Goal: Transaction & Acquisition: Purchase product/service

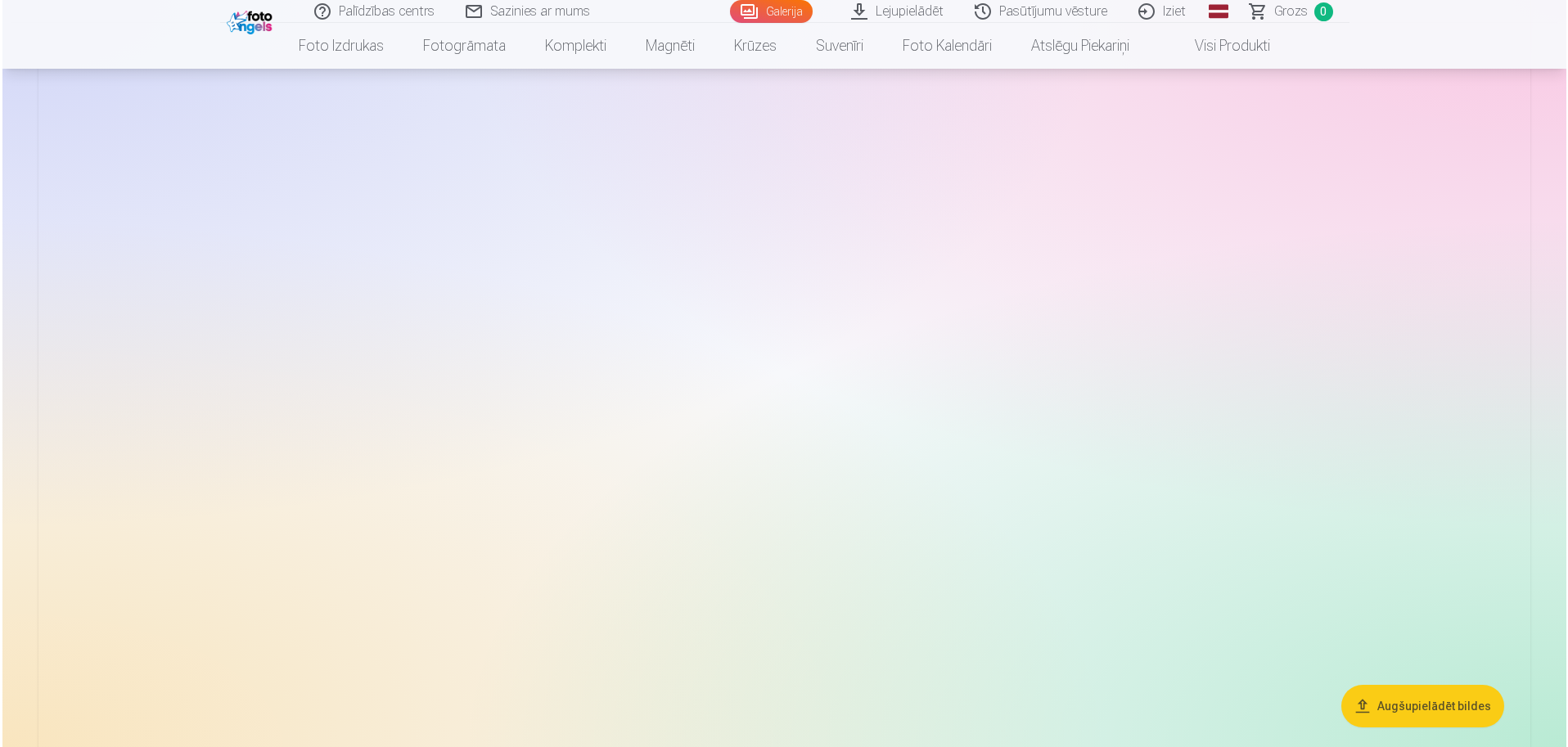
scroll to position [409, 0]
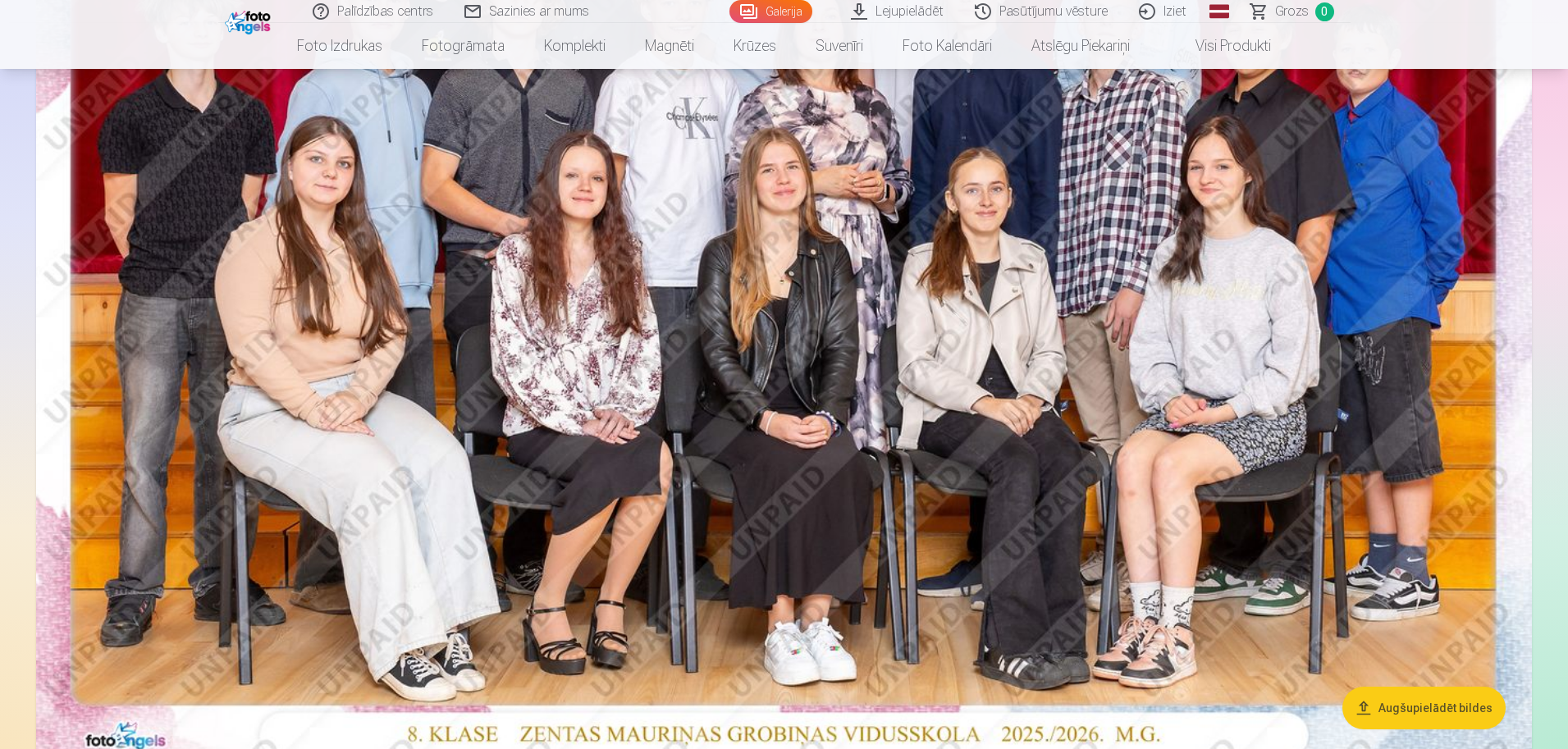
click at [1003, 497] on img at bounding box center [783, 269] width 1495 height 998
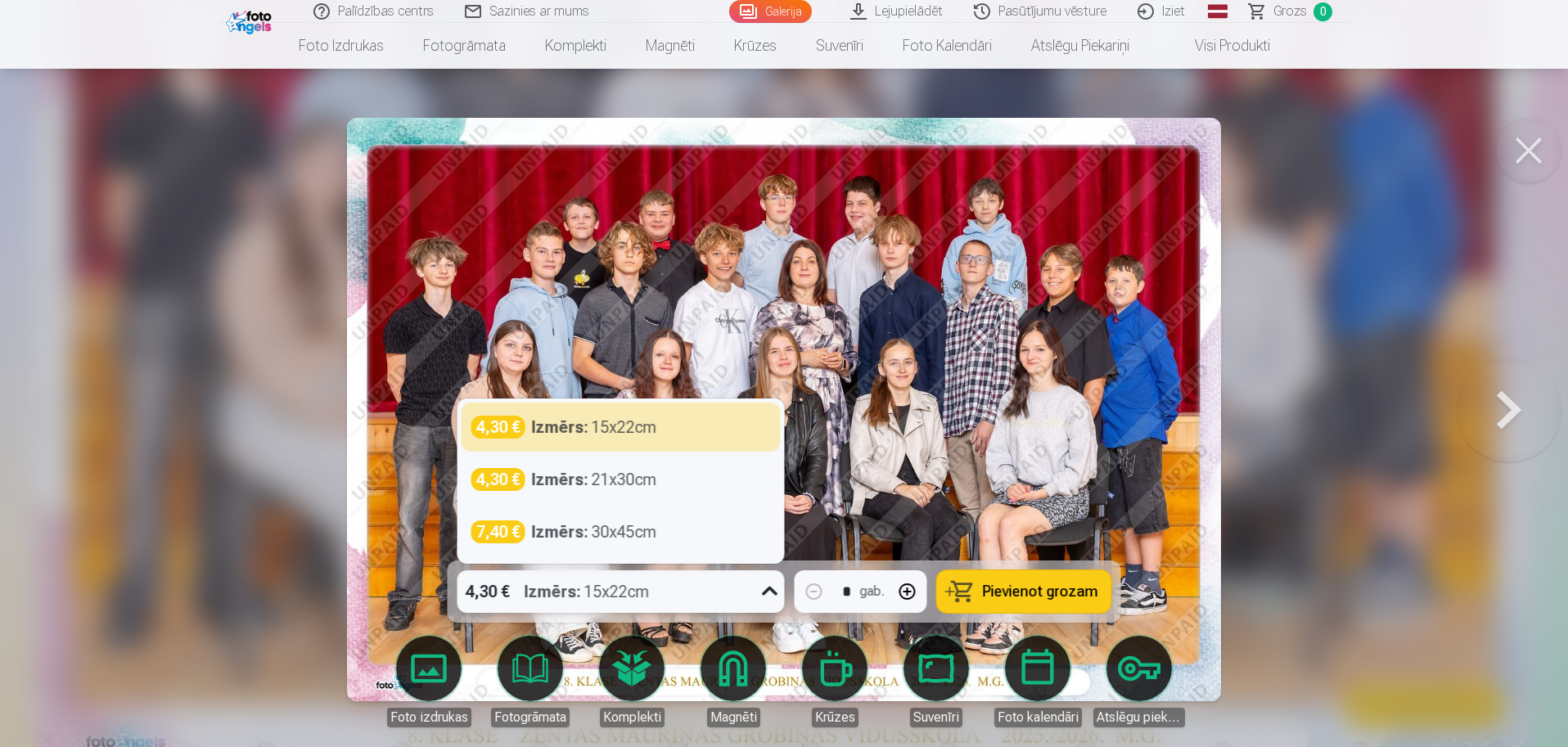
click at [772, 592] on icon at bounding box center [770, 591] width 27 height 27
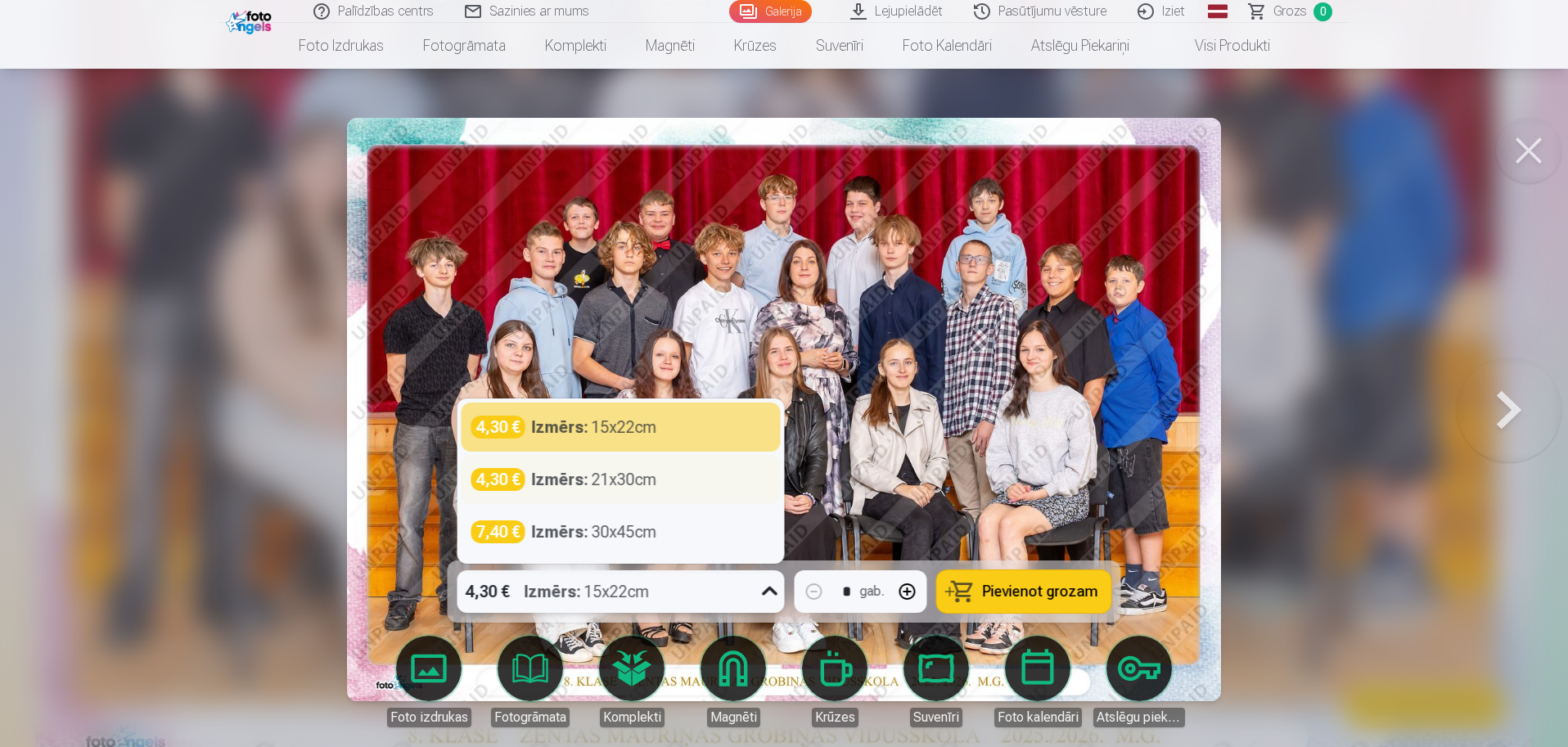
click at [696, 490] on div "4,30 € Izmērs : 21x30cm" at bounding box center [621, 479] width 299 height 23
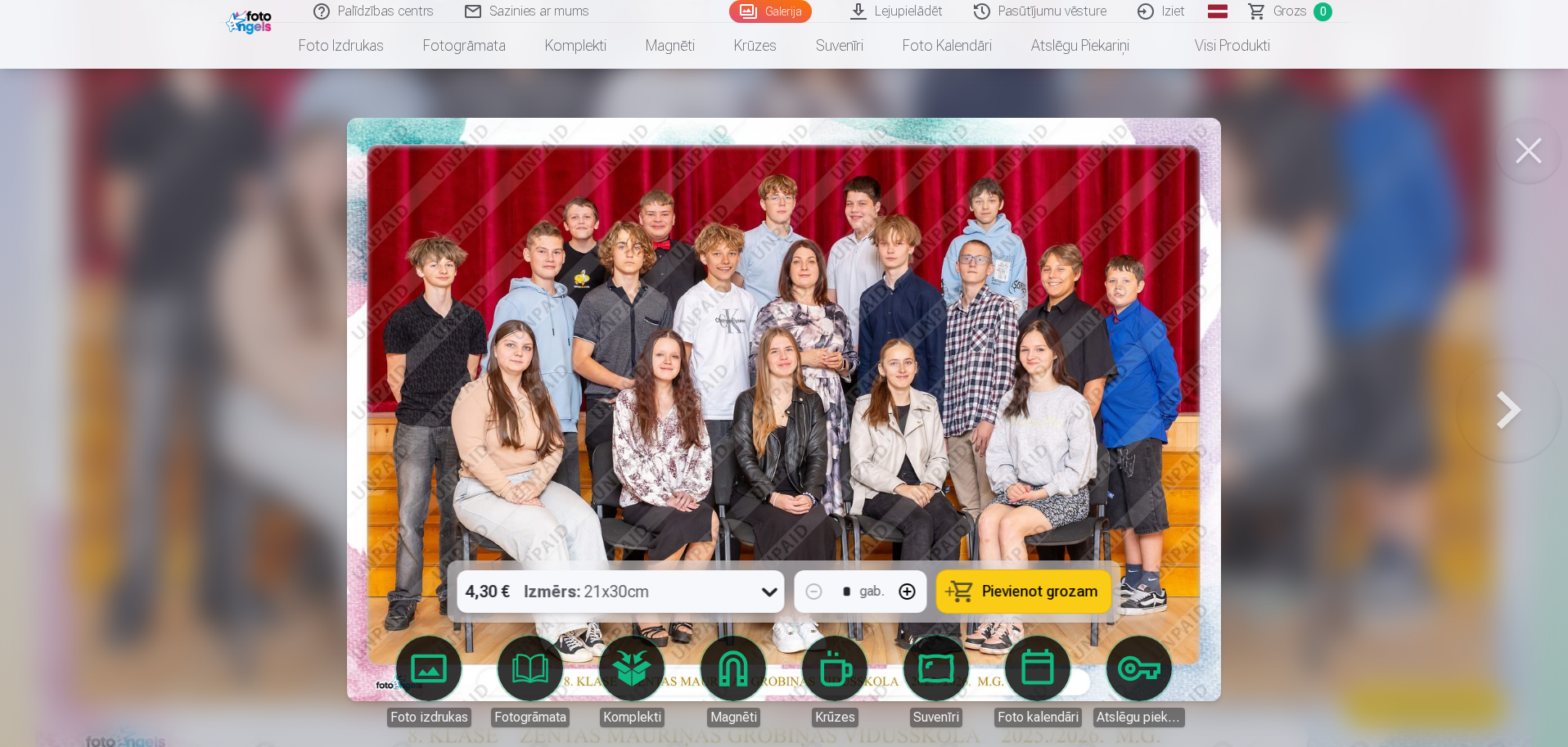
click at [1043, 593] on span "Pievienot grozam" at bounding box center [1040, 591] width 115 height 15
click at [1514, 423] on button at bounding box center [1509, 409] width 104 height 269
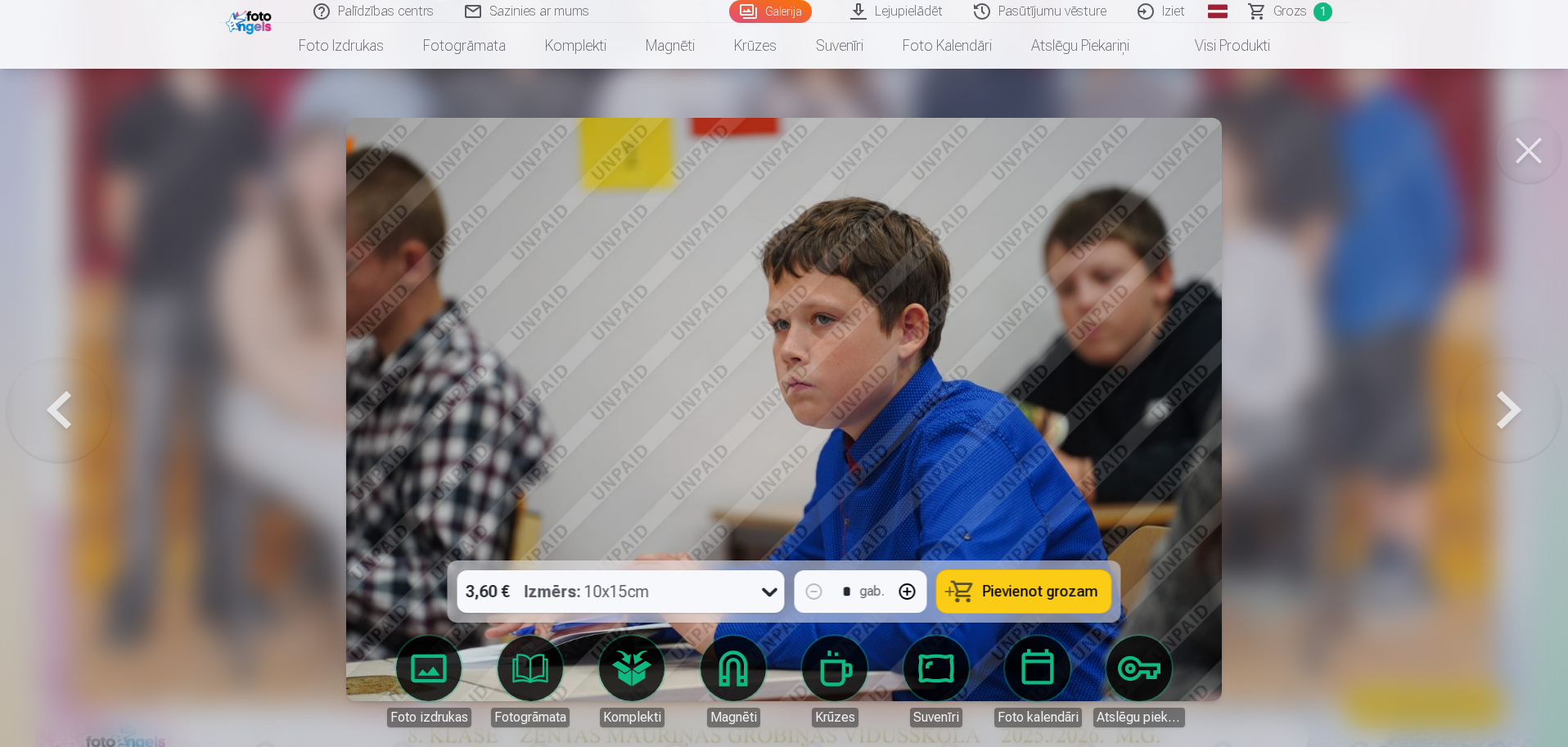
click at [1514, 422] on button at bounding box center [1509, 409] width 104 height 269
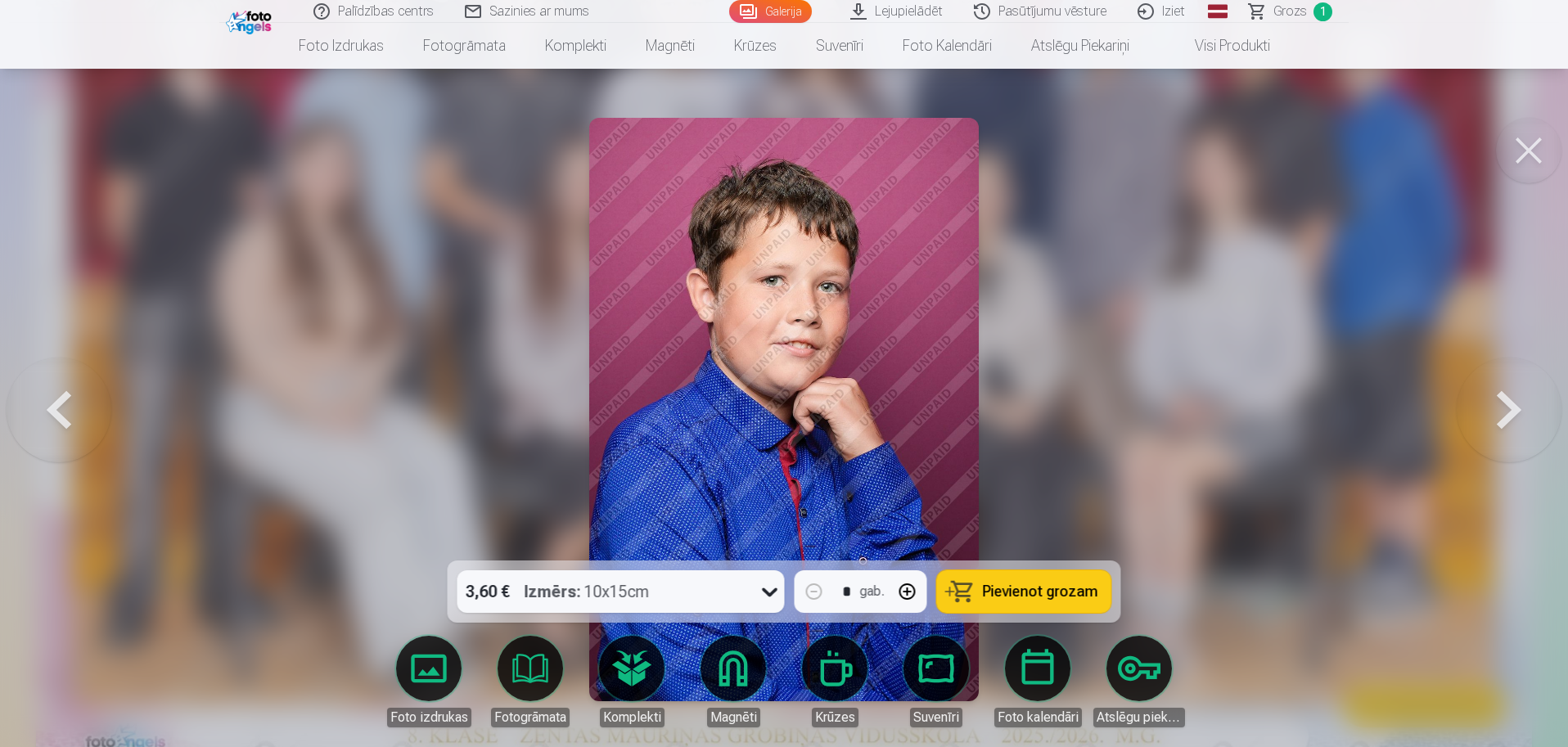
click at [1005, 590] on span "Pievienot grozam" at bounding box center [1040, 591] width 115 height 15
click at [1519, 417] on button at bounding box center [1509, 409] width 104 height 269
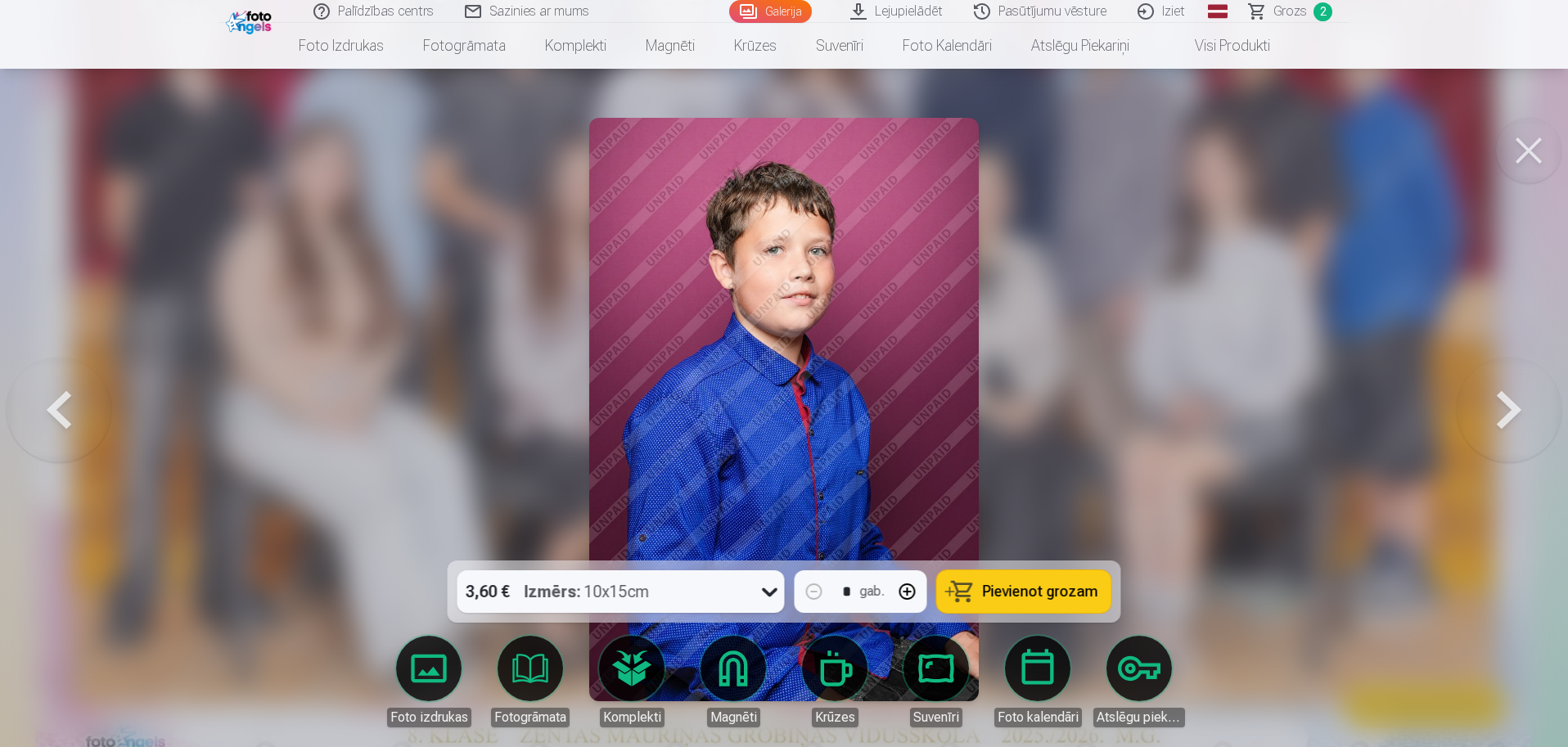
click at [1511, 418] on button at bounding box center [1509, 409] width 104 height 269
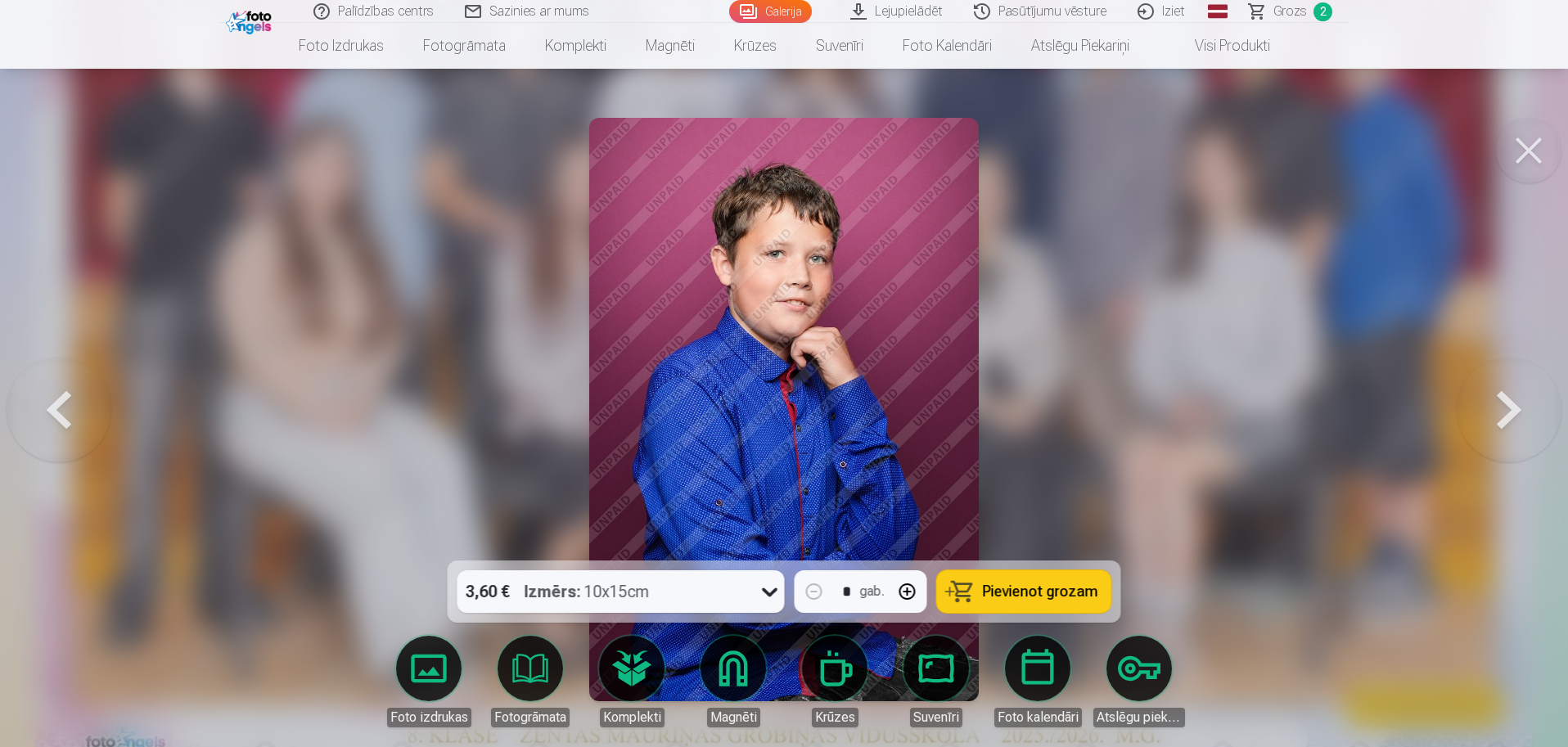
click at [1511, 418] on button at bounding box center [1509, 409] width 104 height 269
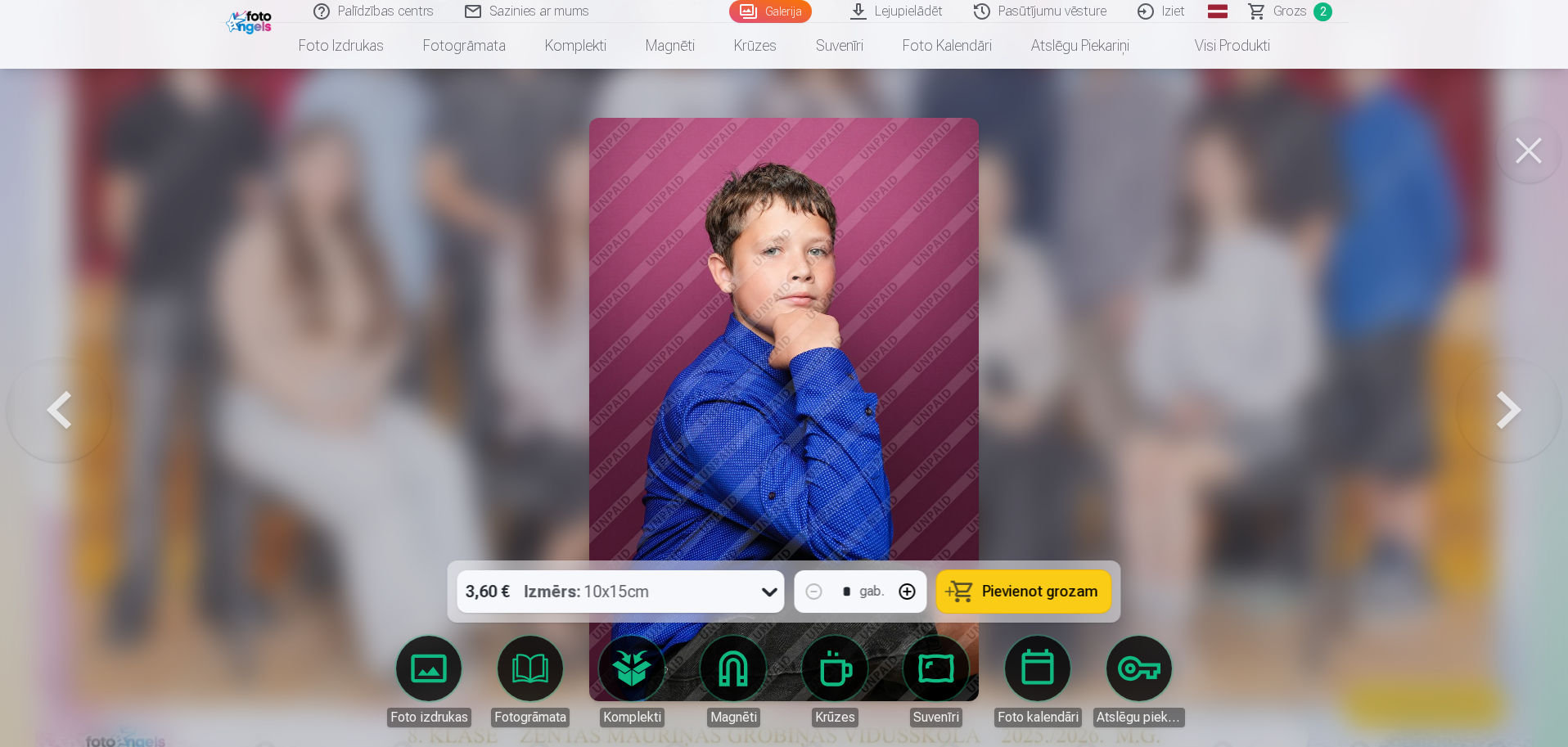
click at [131, 396] on div at bounding box center [784, 374] width 1568 height 747
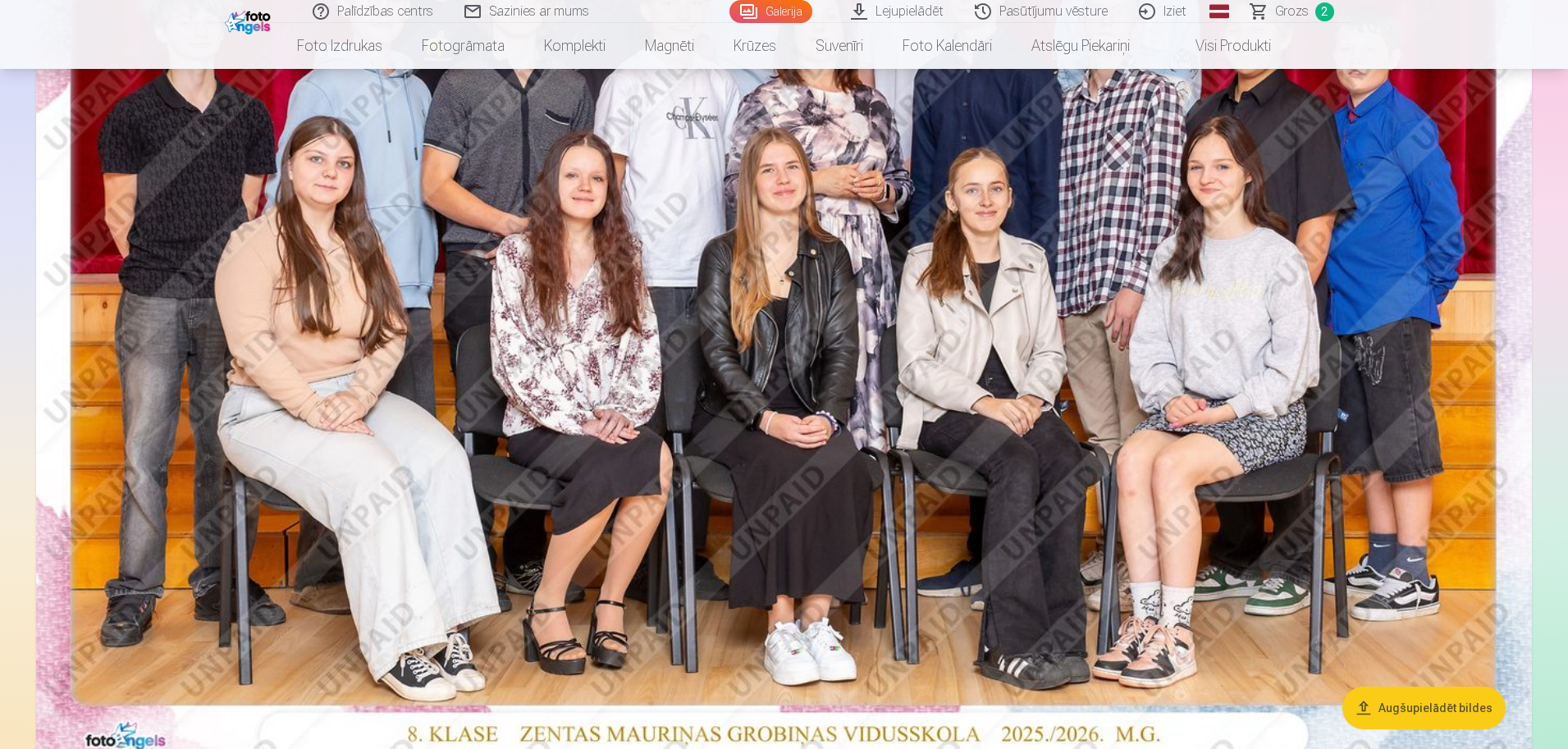
click at [1438, 391] on img at bounding box center [783, 269] width 1495 height 998
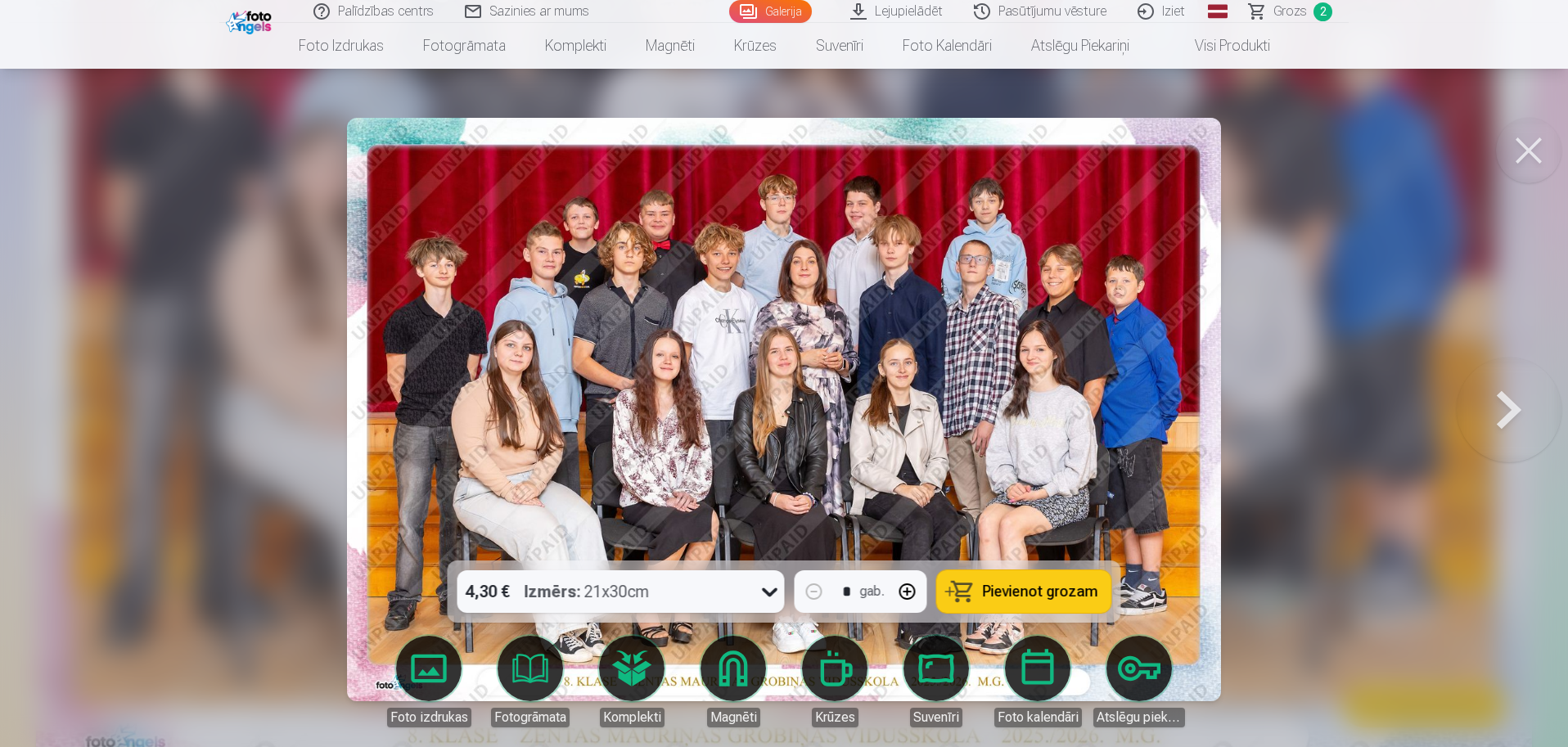
click at [1440, 391] on div at bounding box center [784, 374] width 1568 height 747
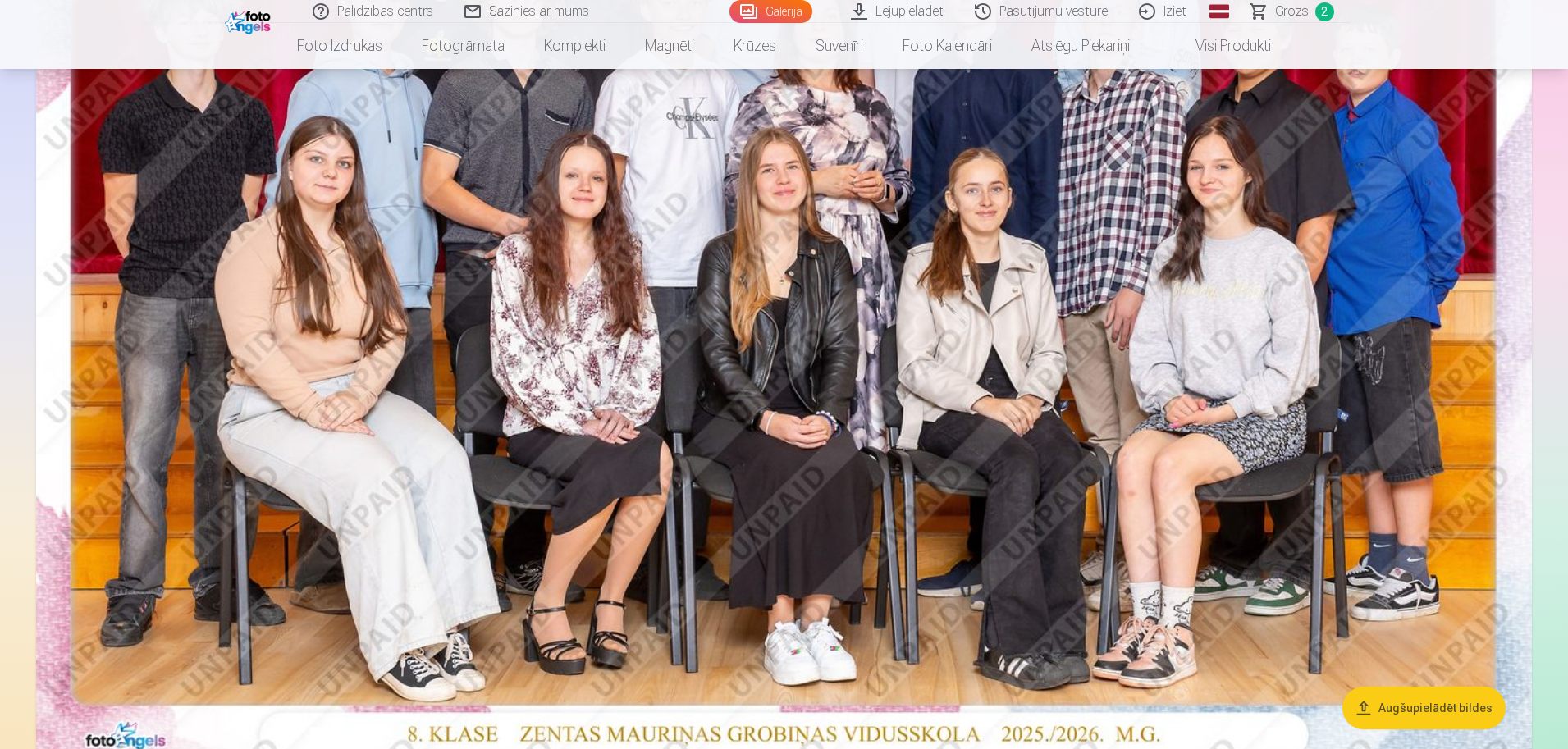
click at [1462, 407] on img at bounding box center [783, 269] width 1495 height 998
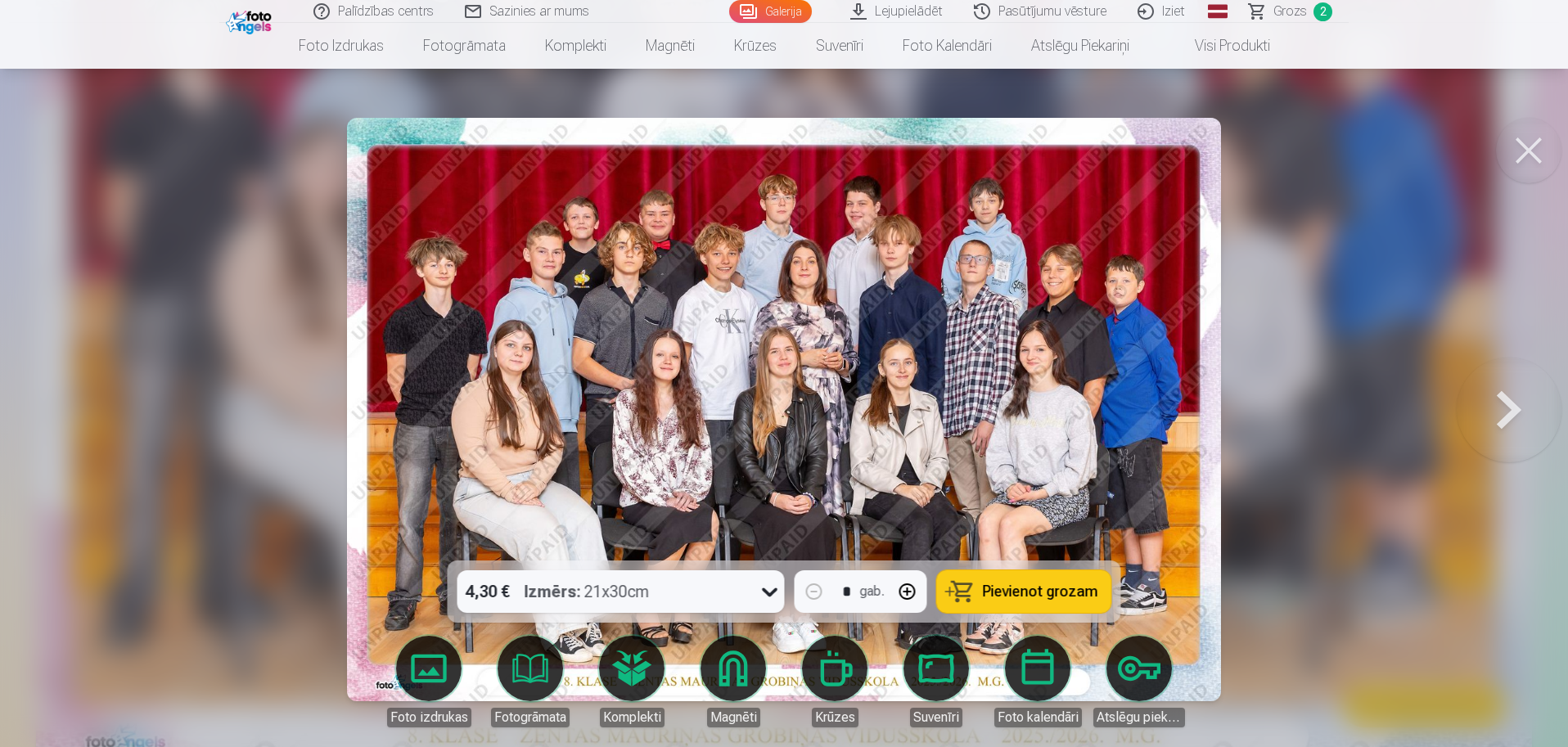
click at [1503, 410] on button at bounding box center [1509, 409] width 104 height 269
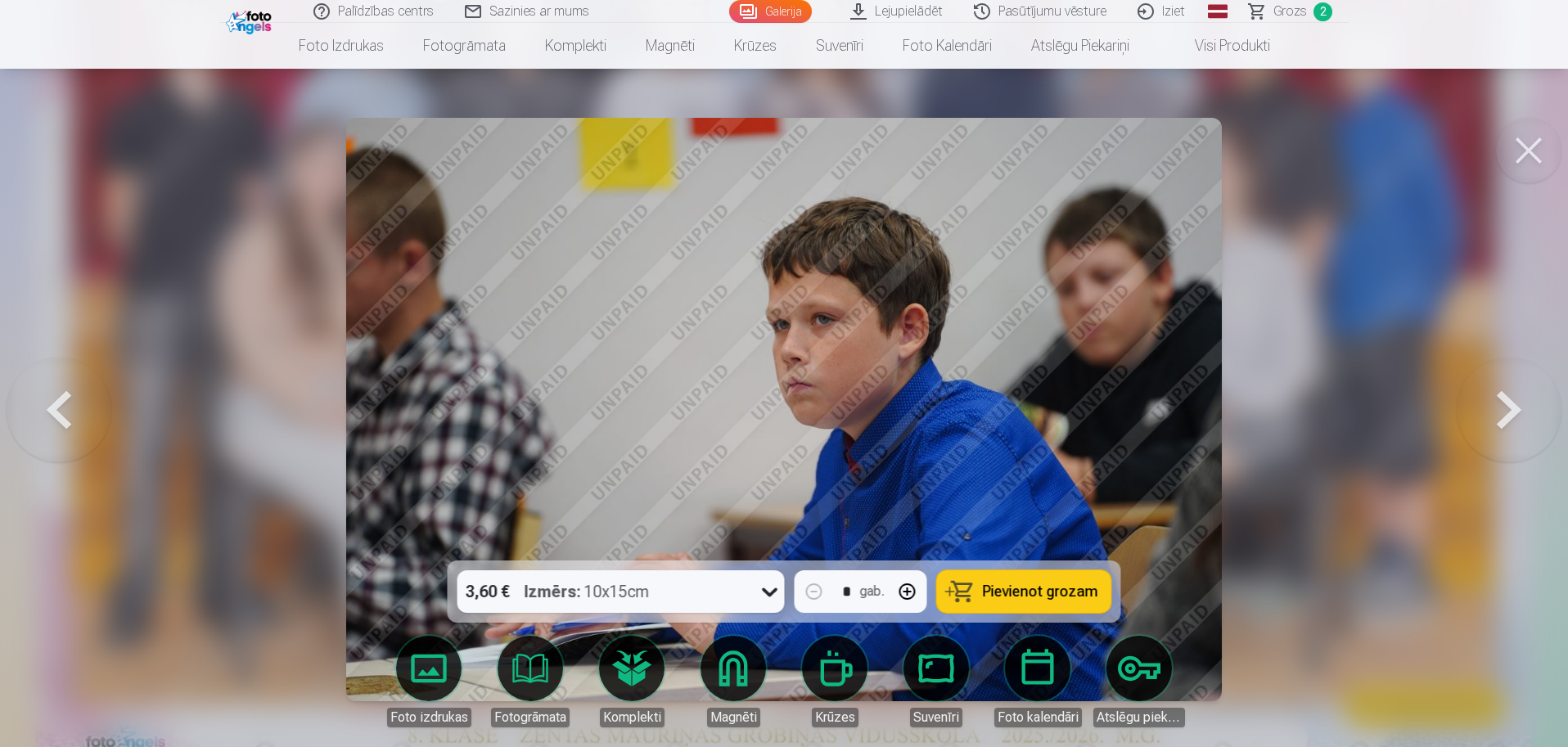
click at [1503, 410] on button at bounding box center [1509, 409] width 104 height 269
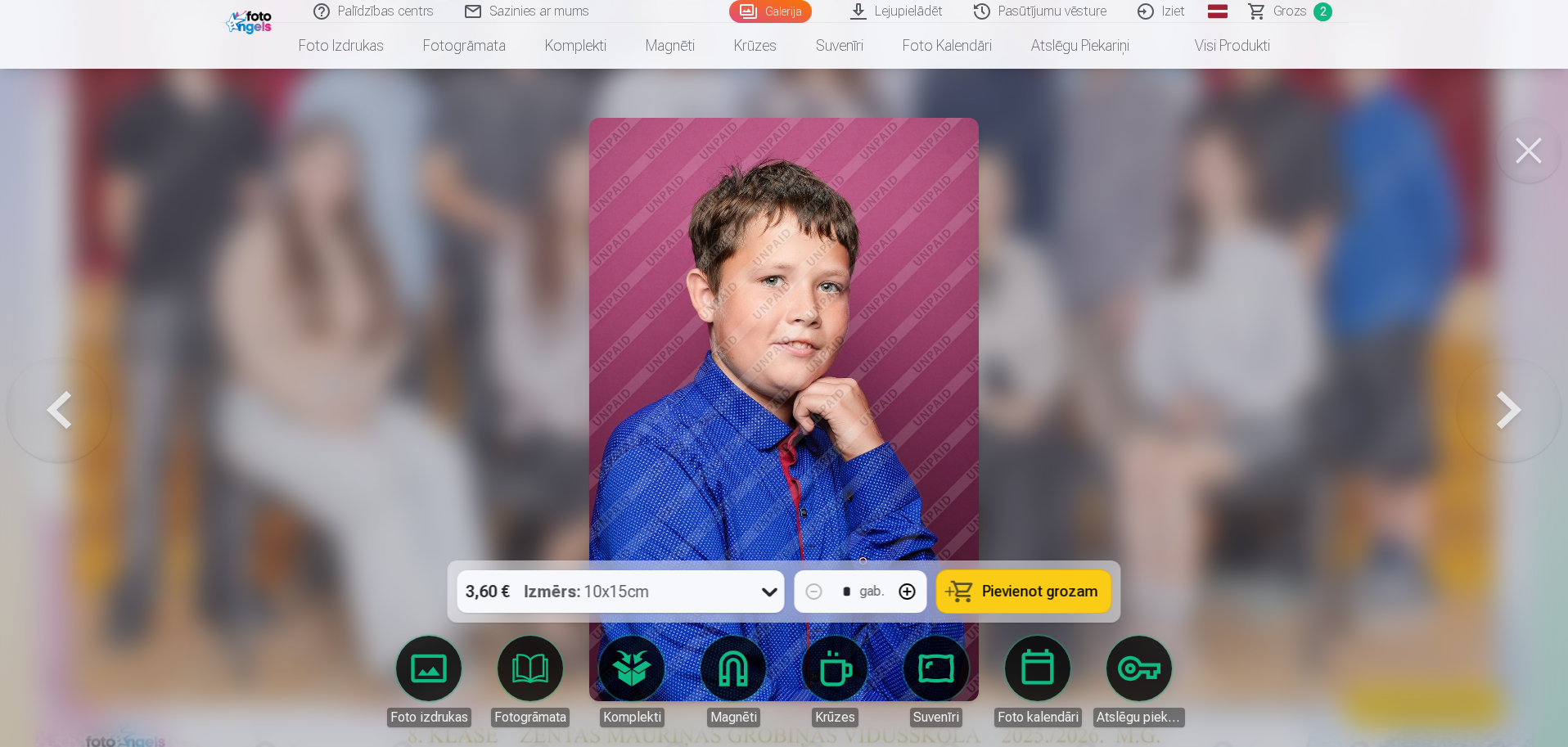
click at [1503, 410] on button at bounding box center [1509, 409] width 104 height 269
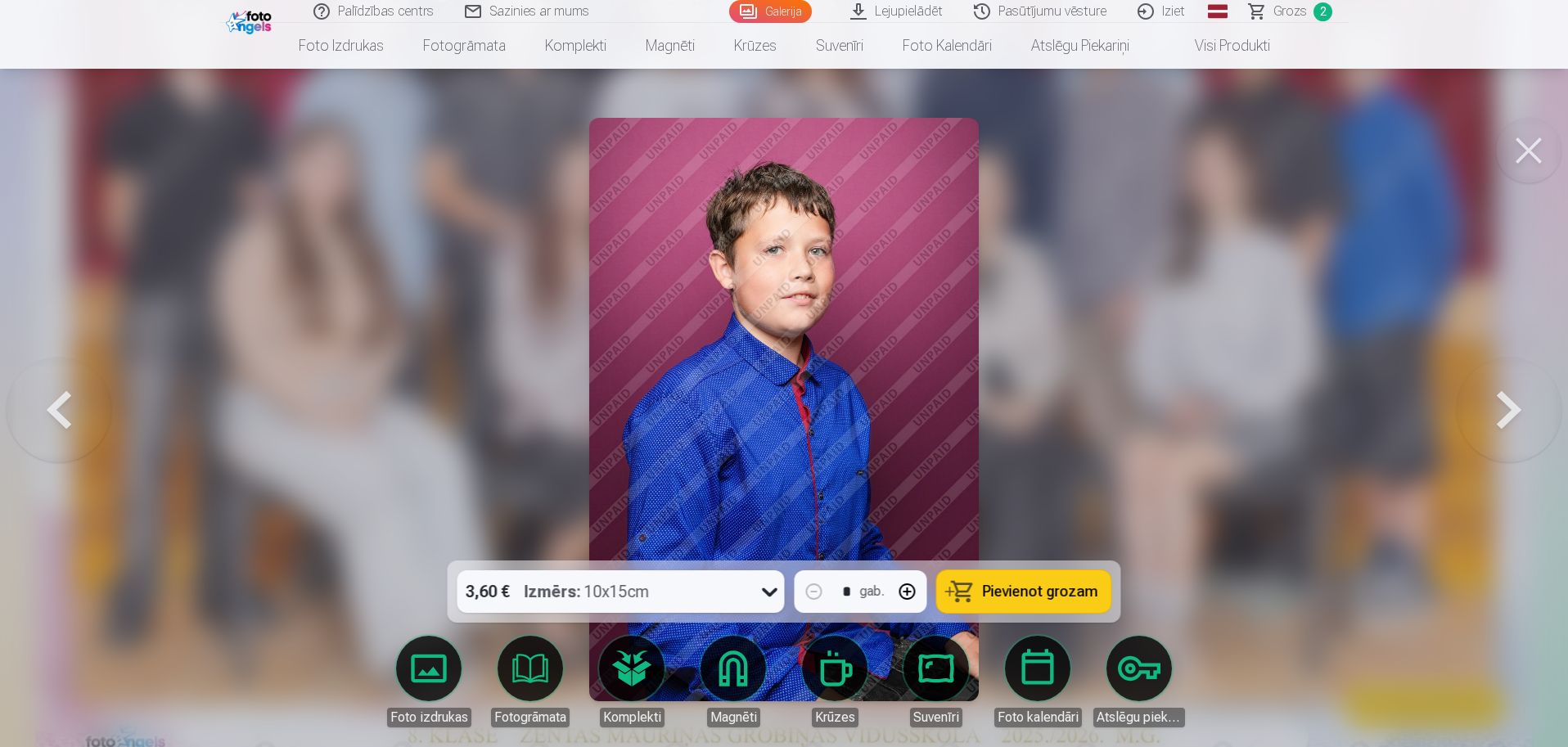
click at [1503, 410] on button at bounding box center [1509, 409] width 104 height 269
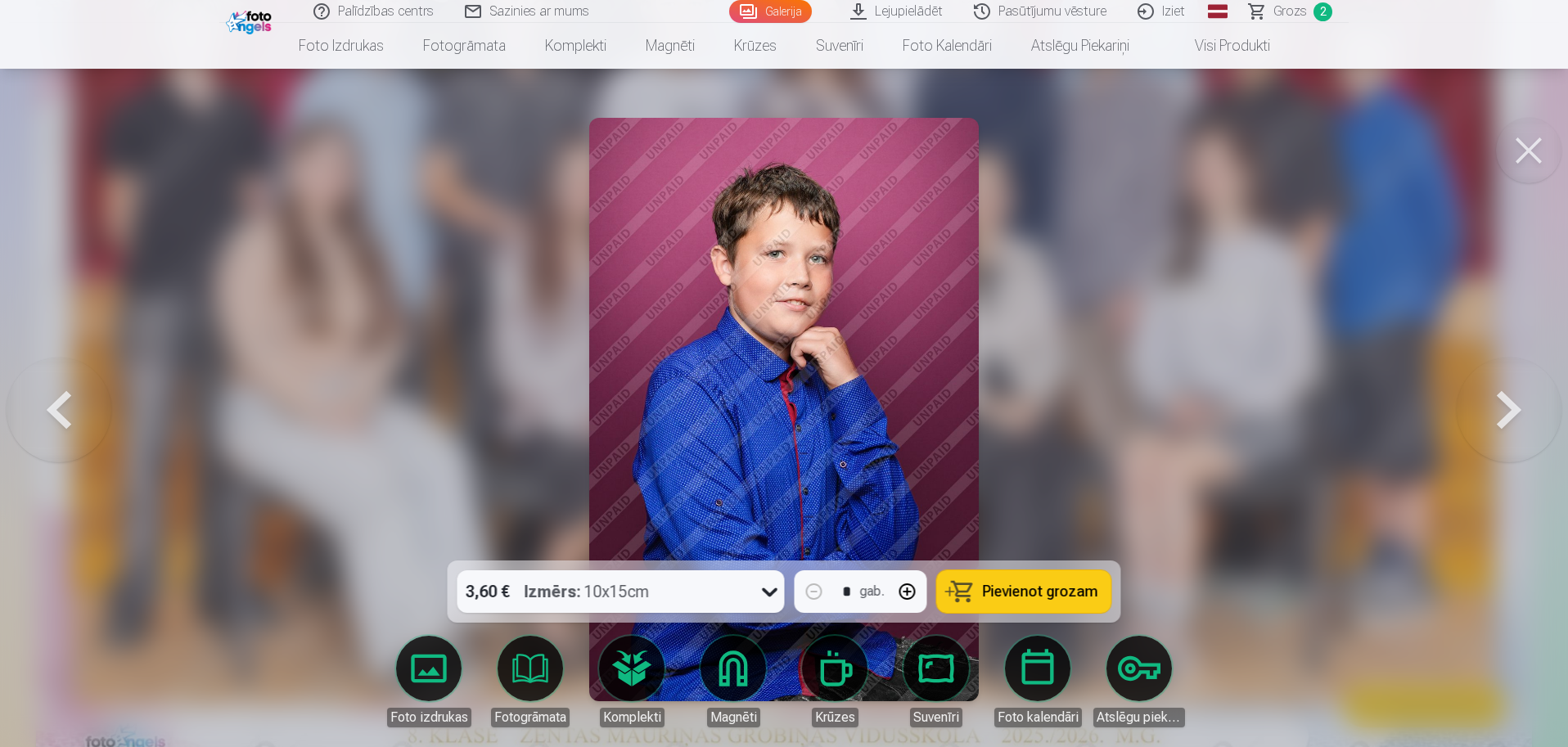
click at [1503, 410] on button at bounding box center [1509, 409] width 104 height 269
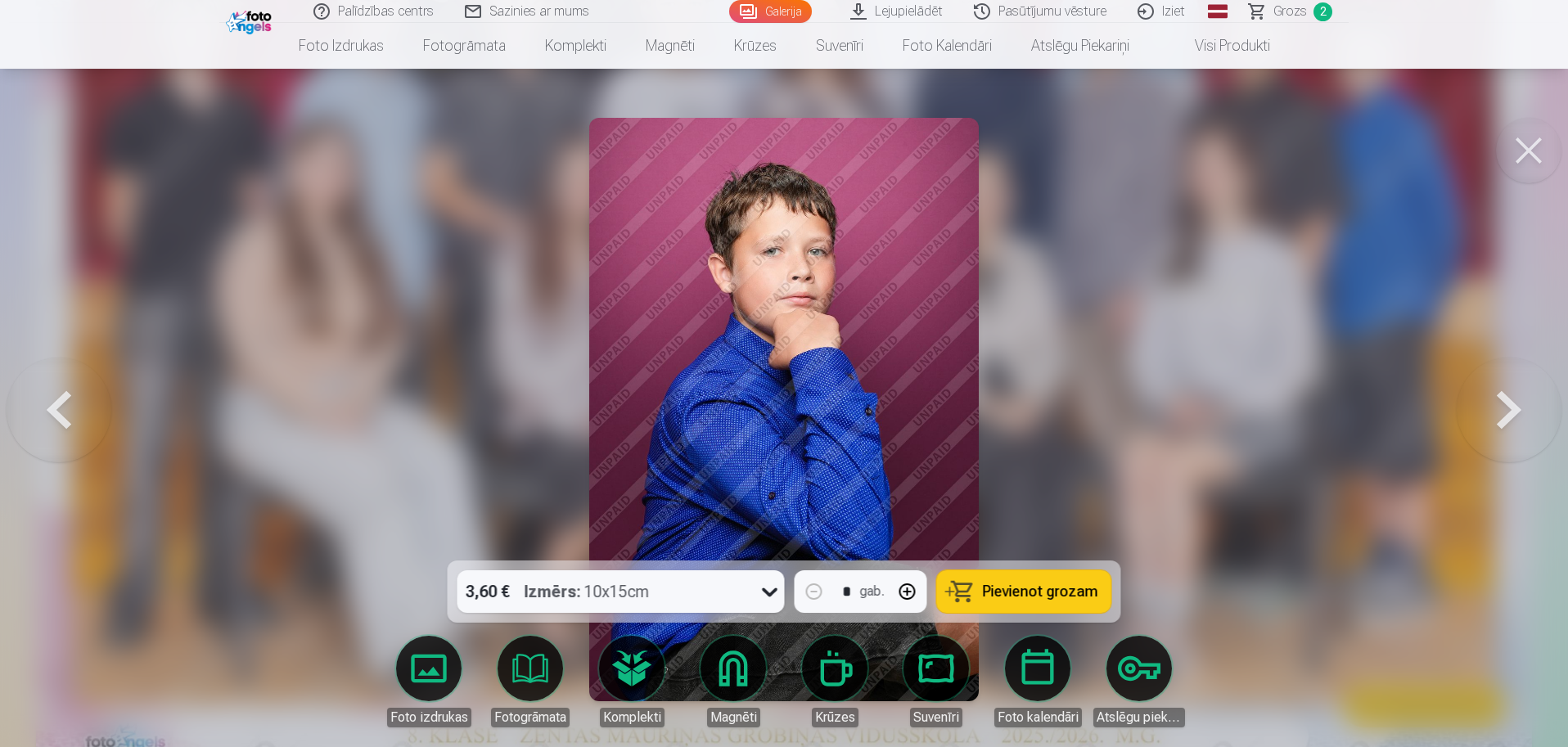
click at [1503, 410] on button at bounding box center [1509, 409] width 104 height 269
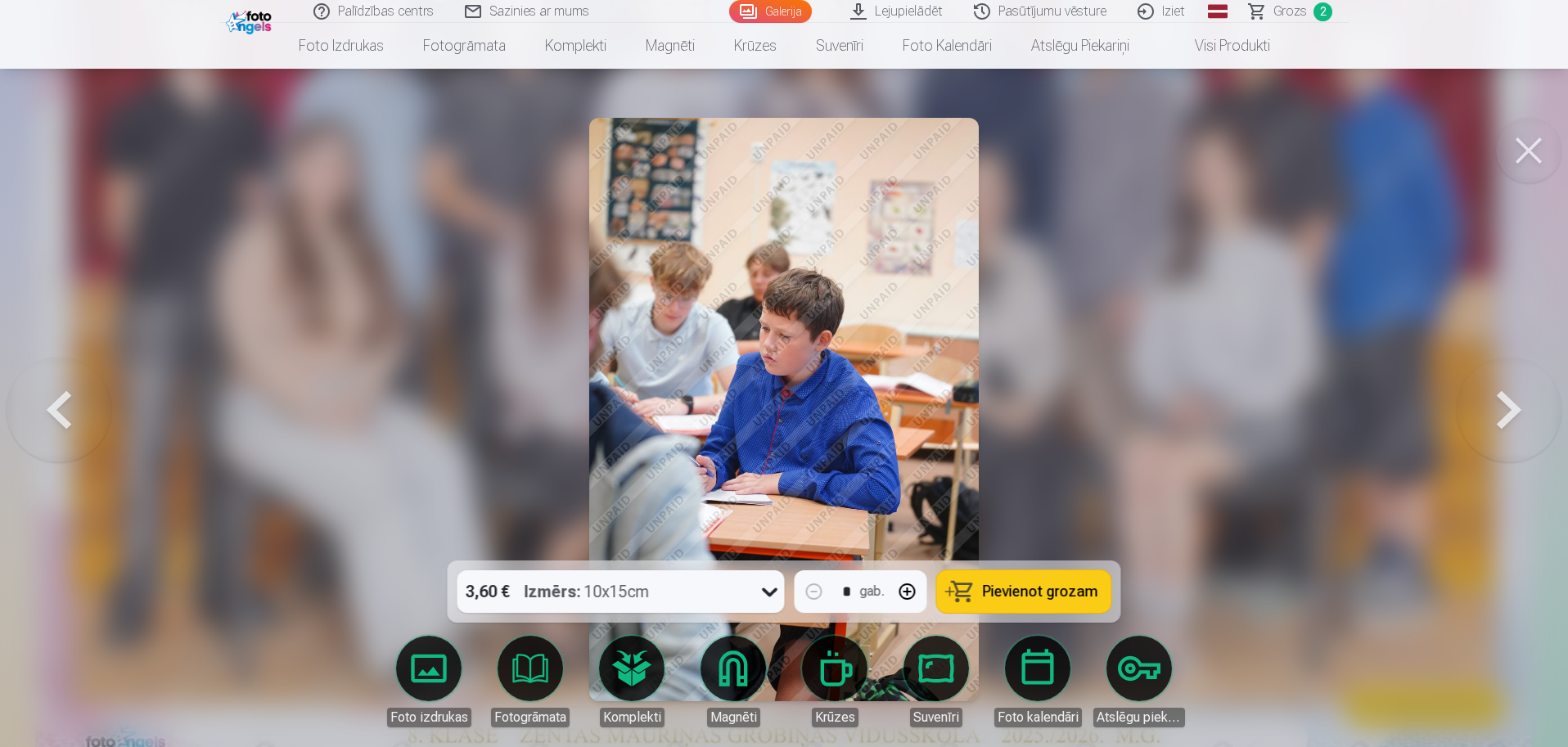
click at [1503, 410] on button at bounding box center [1509, 409] width 104 height 269
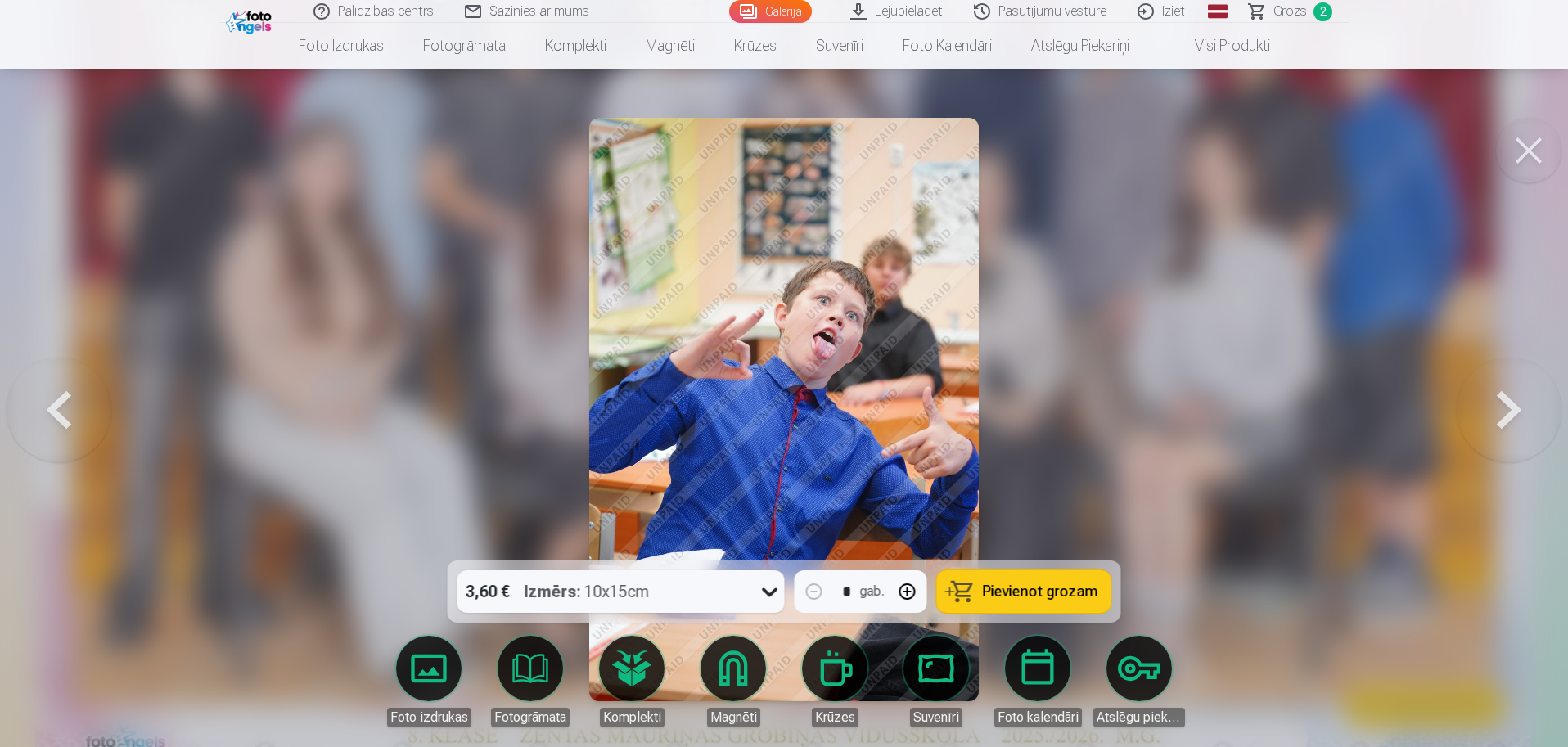
click at [1503, 410] on button at bounding box center [1509, 409] width 104 height 269
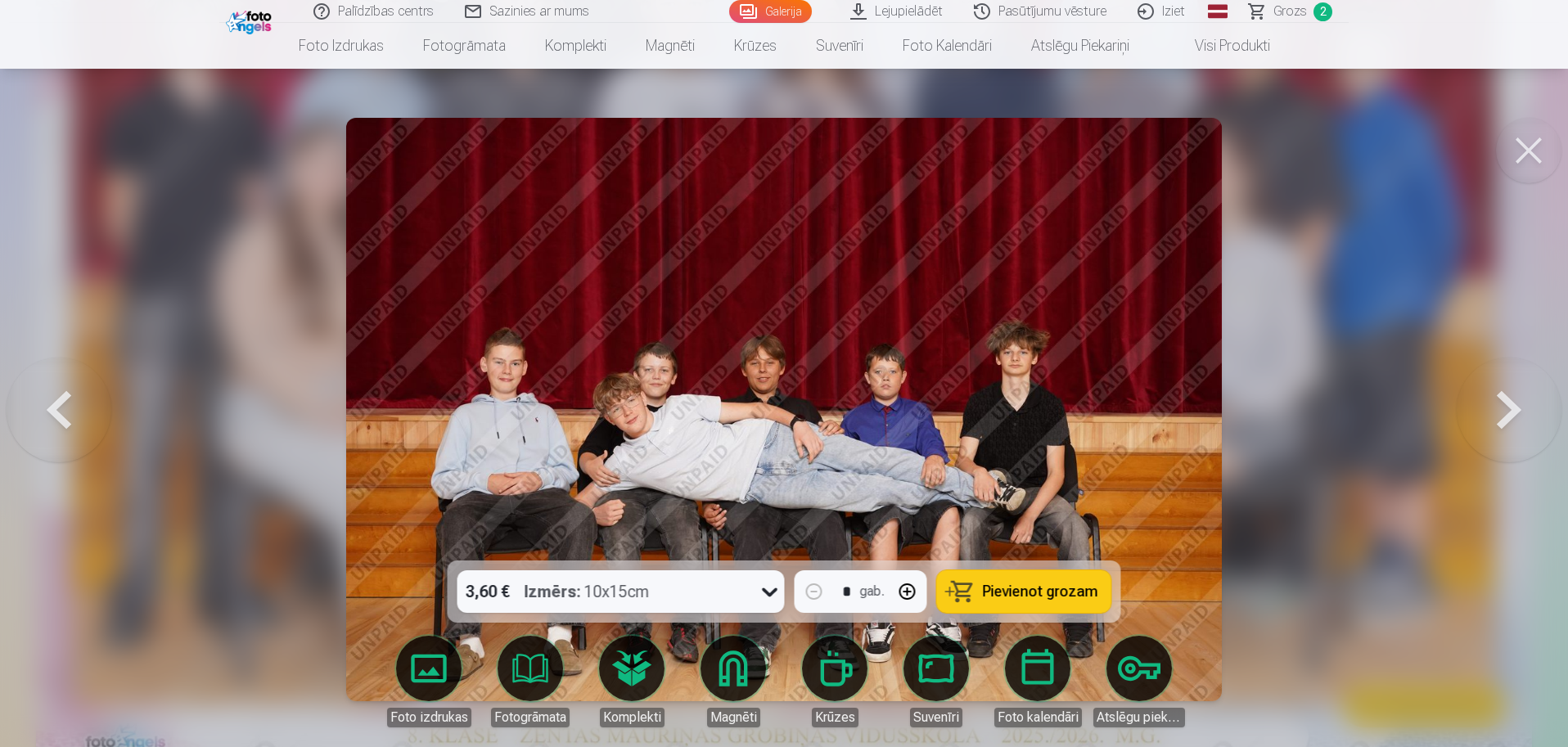
drag, startPoint x: 1021, startPoint y: 595, endPoint x: 1032, endPoint y: 590, distance: 12.1
click at [1021, 595] on span "Pievienot grozam" at bounding box center [1040, 591] width 115 height 15
click at [1507, 427] on button at bounding box center [1509, 409] width 104 height 269
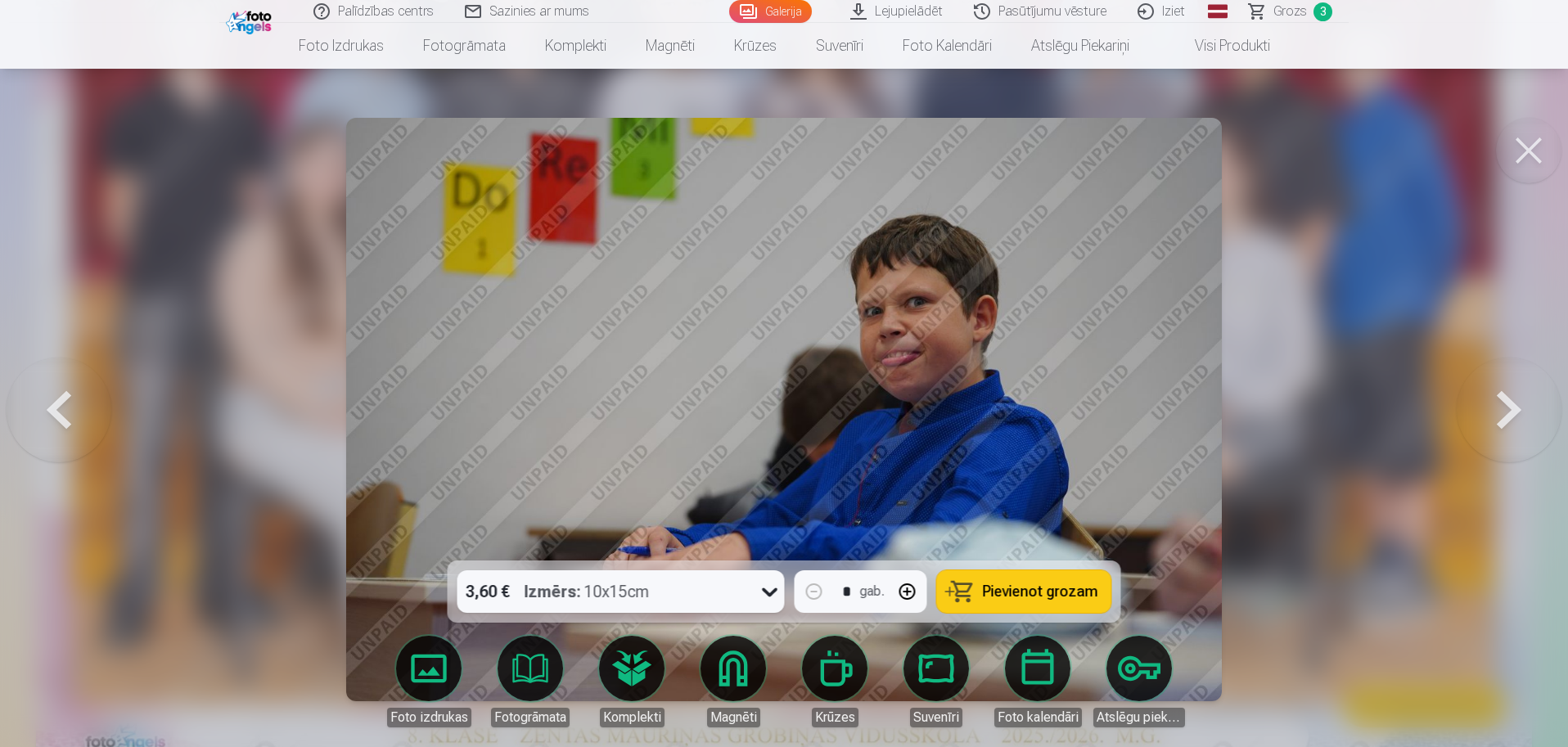
click at [1507, 427] on button at bounding box center [1509, 409] width 104 height 269
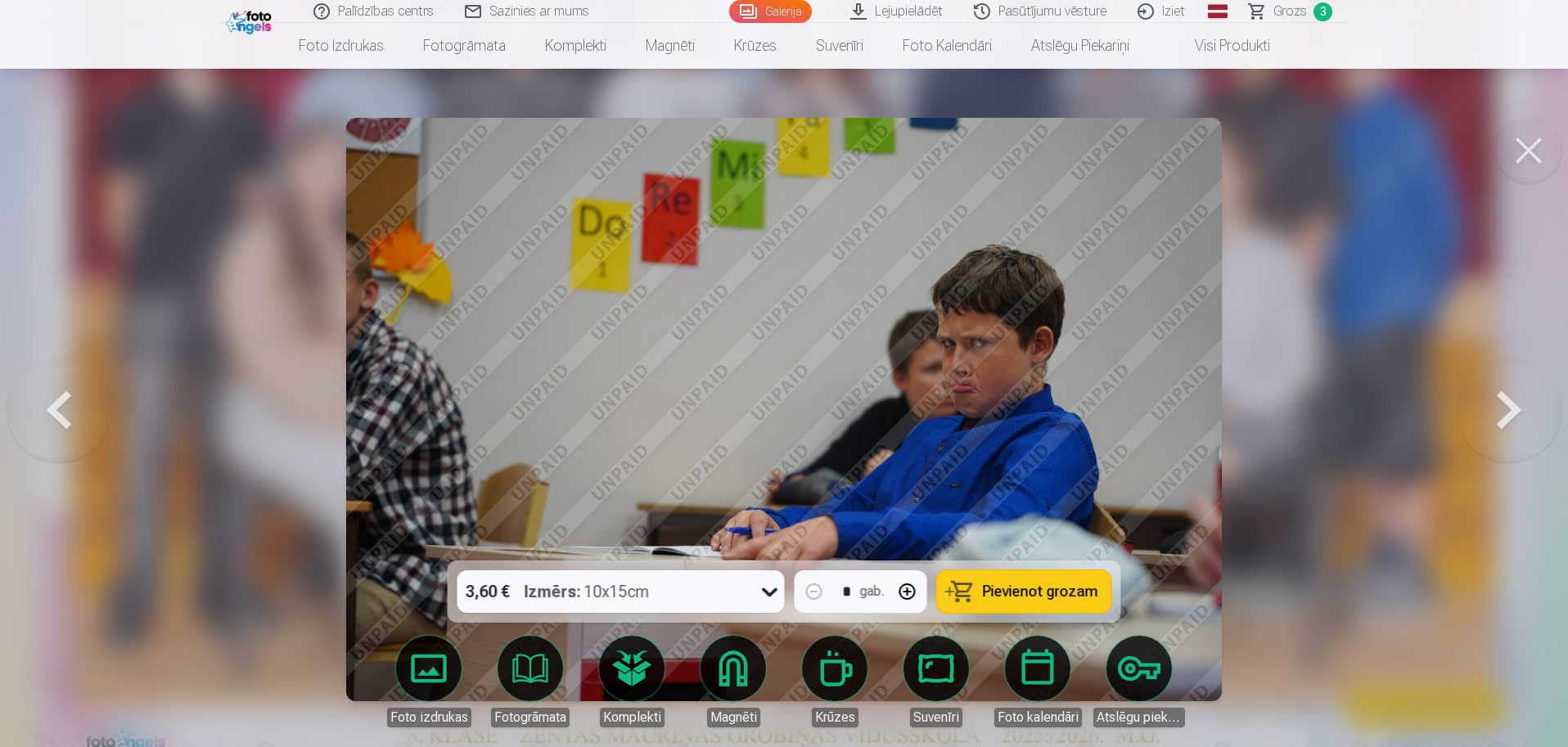
click at [1507, 427] on button at bounding box center [1509, 409] width 104 height 269
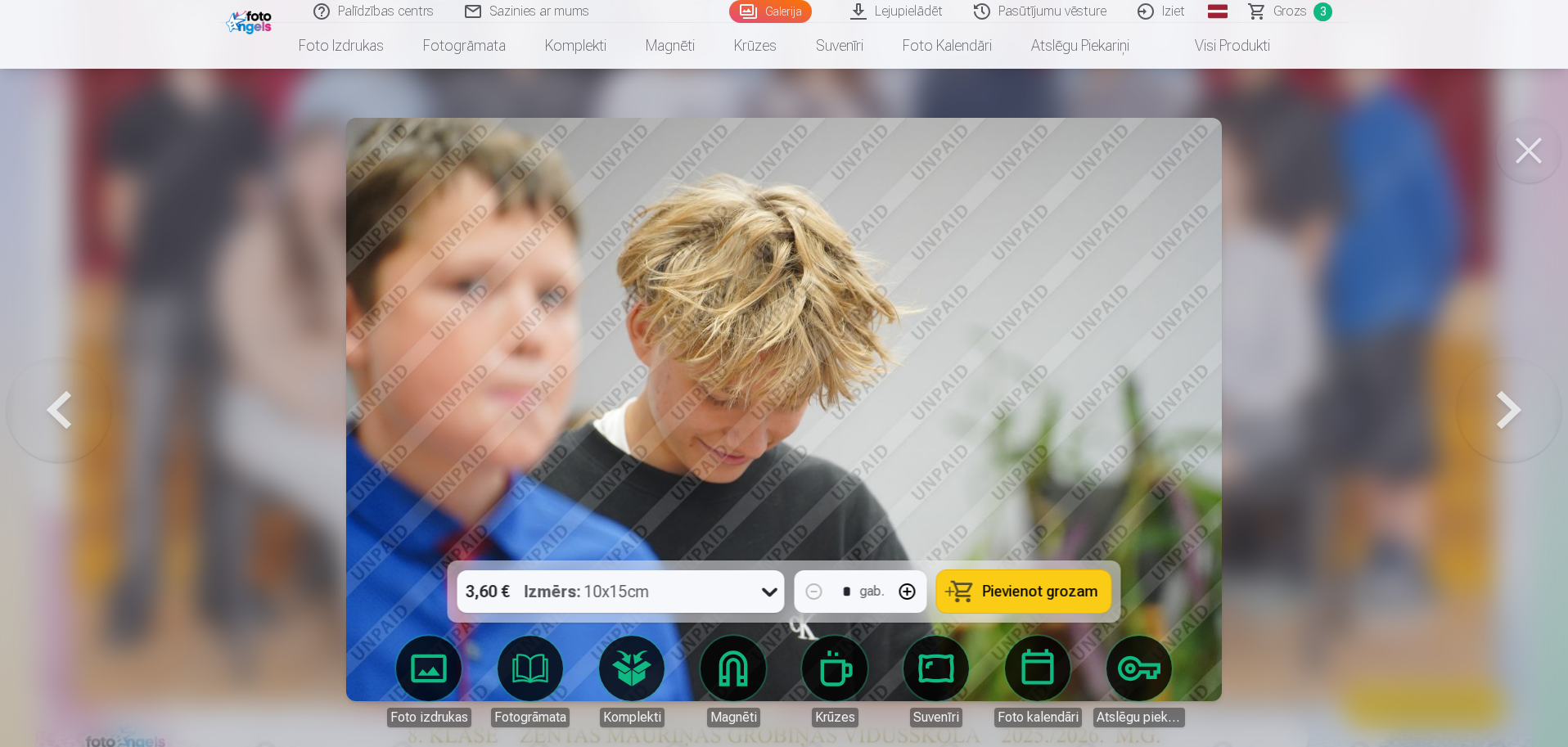
click at [1505, 426] on button at bounding box center [1509, 409] width 104 height 269
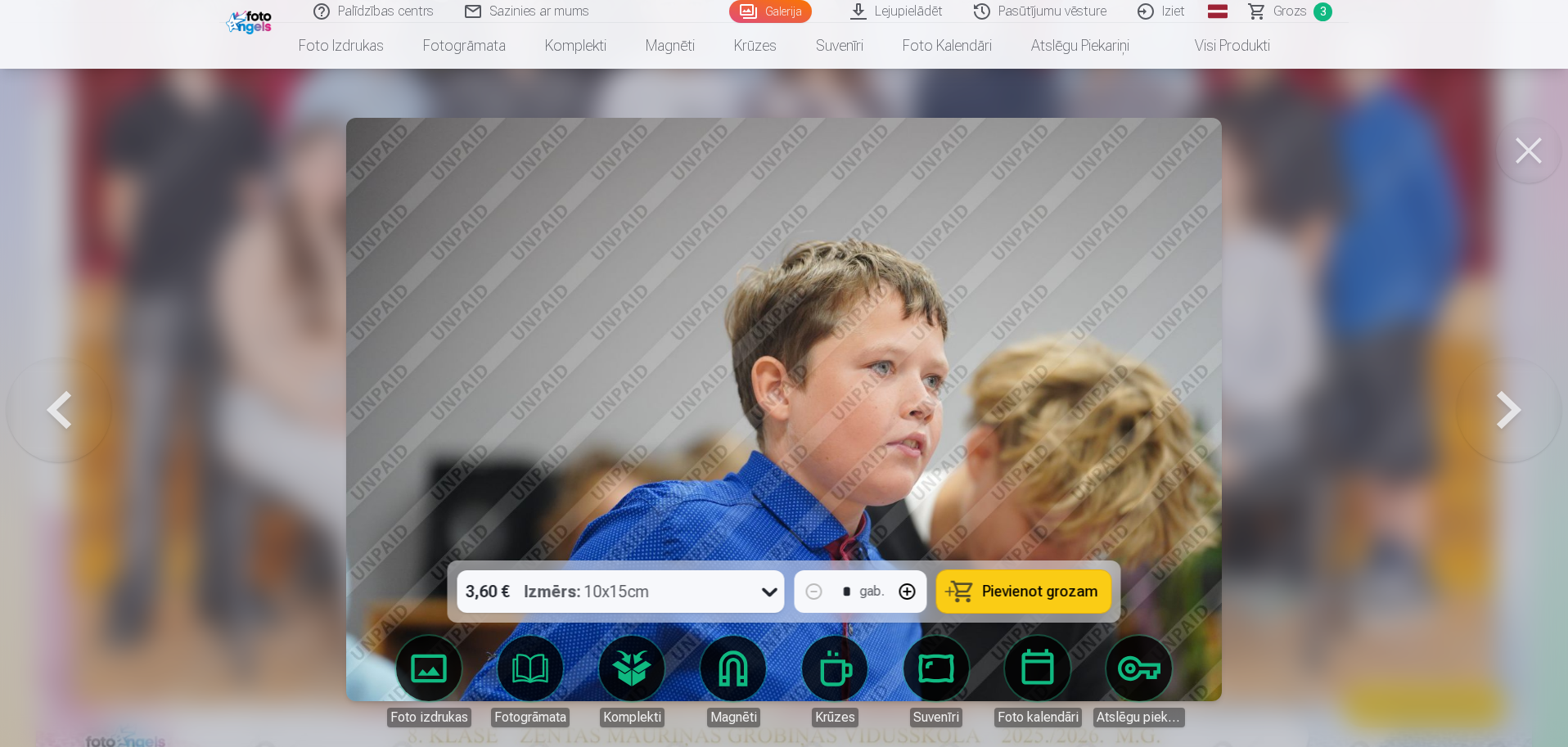
click at [1505, 426] on button at bounding box center [1509, 409] width 104 height 269
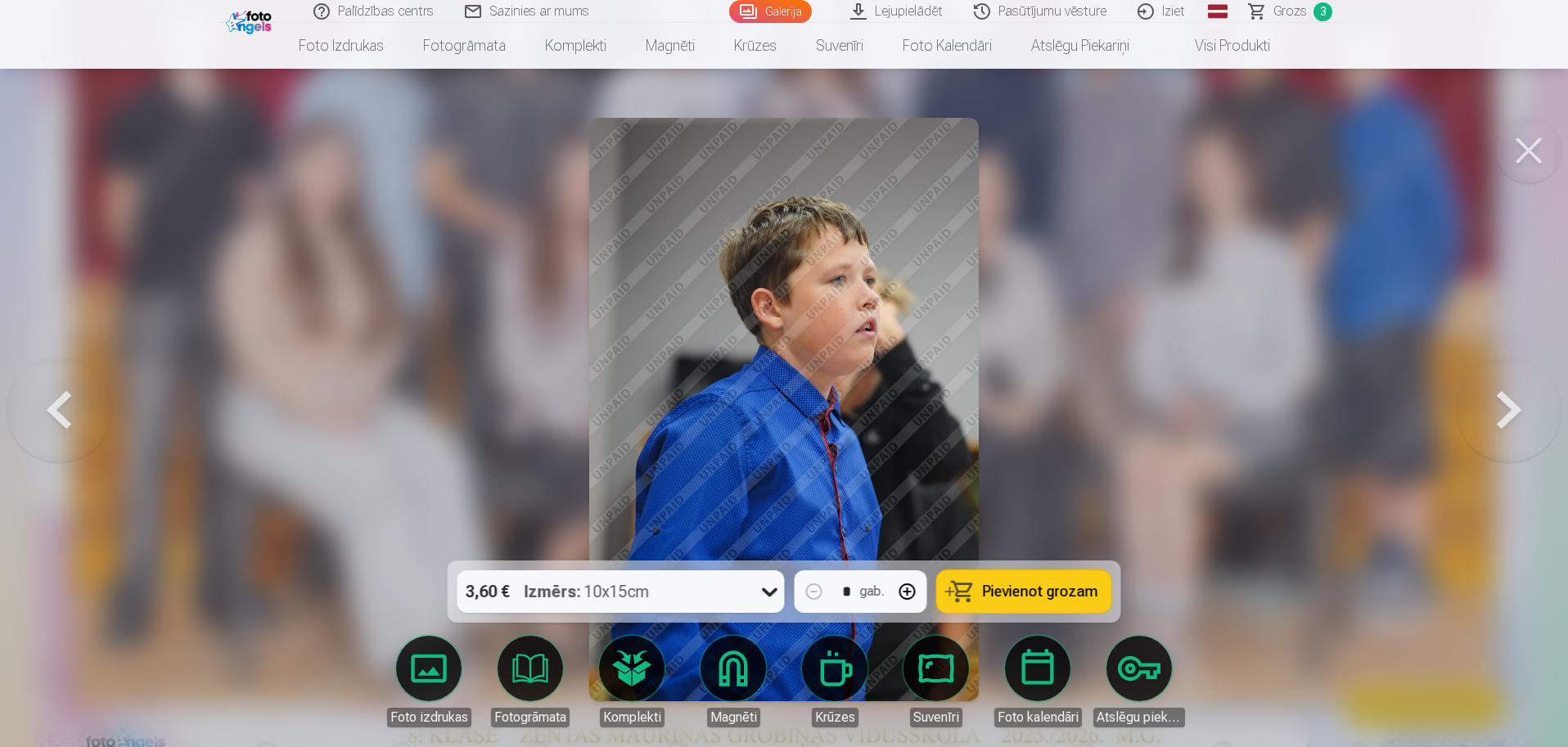
click at [1504, 426] on button at bounding box center [1509, 409] width 104 height 269
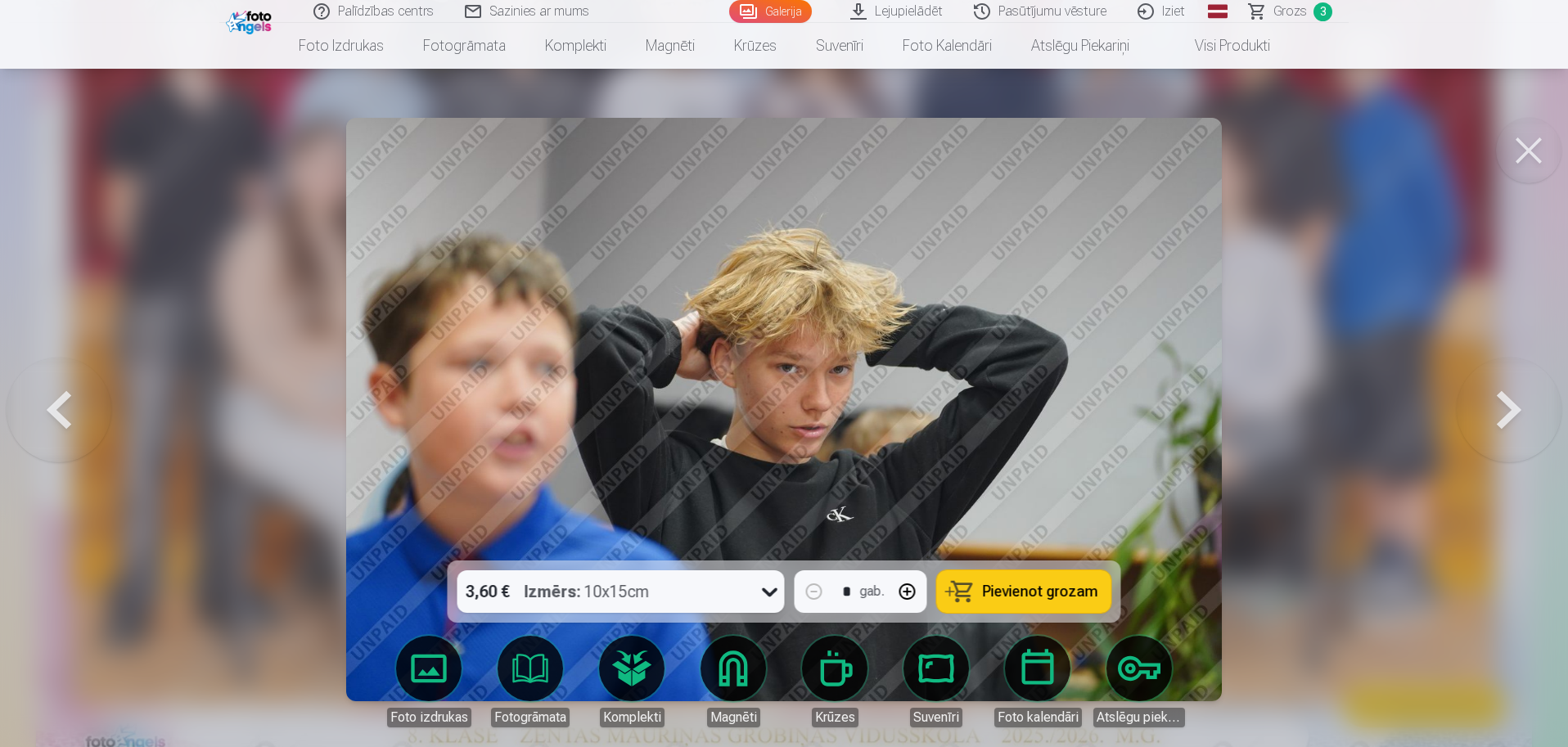
click at [1504, 426] on button at bounding box center [1509, 409] width 104 height 269
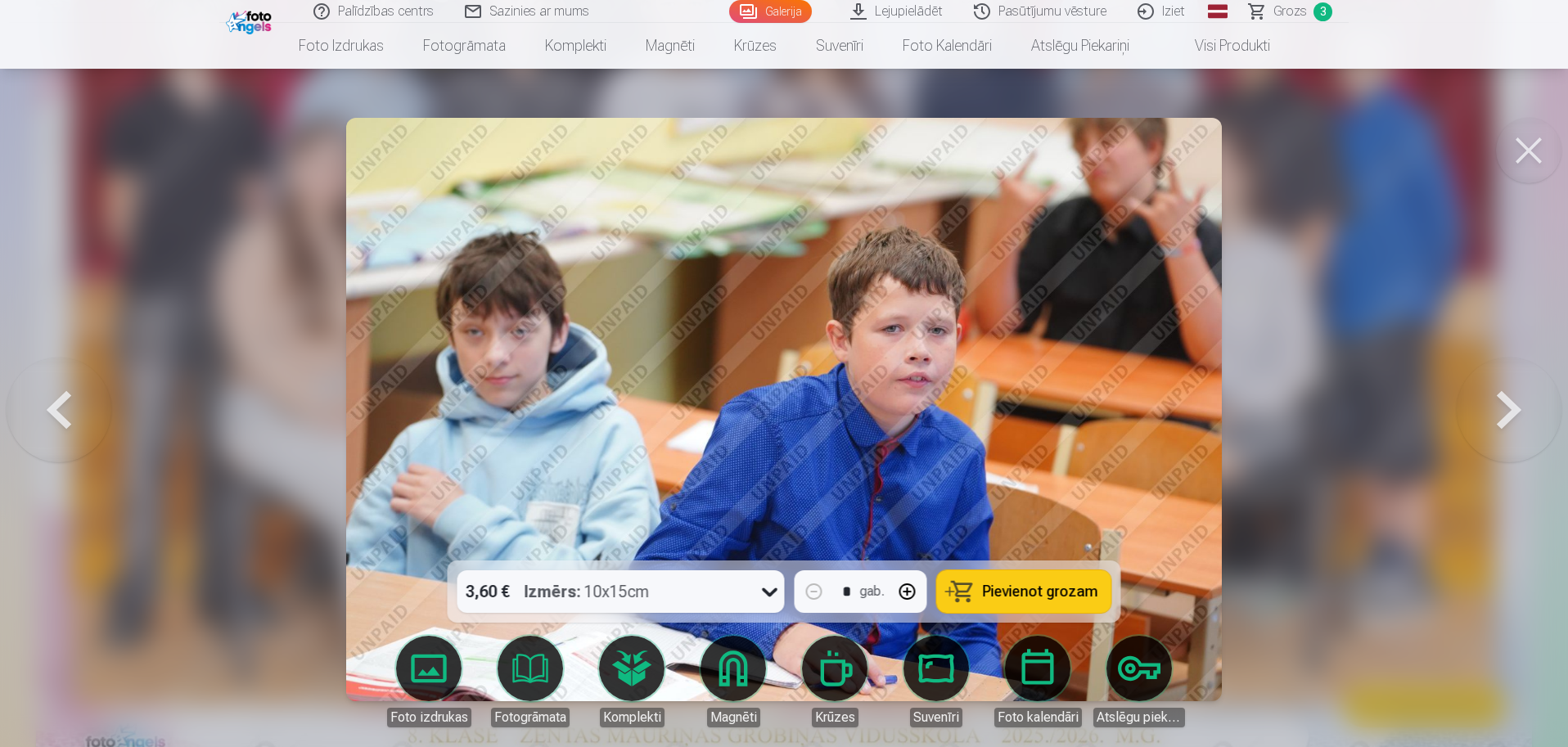
click at [1504, 426] on button at bounding box center [1509, 409] width 104 height 269
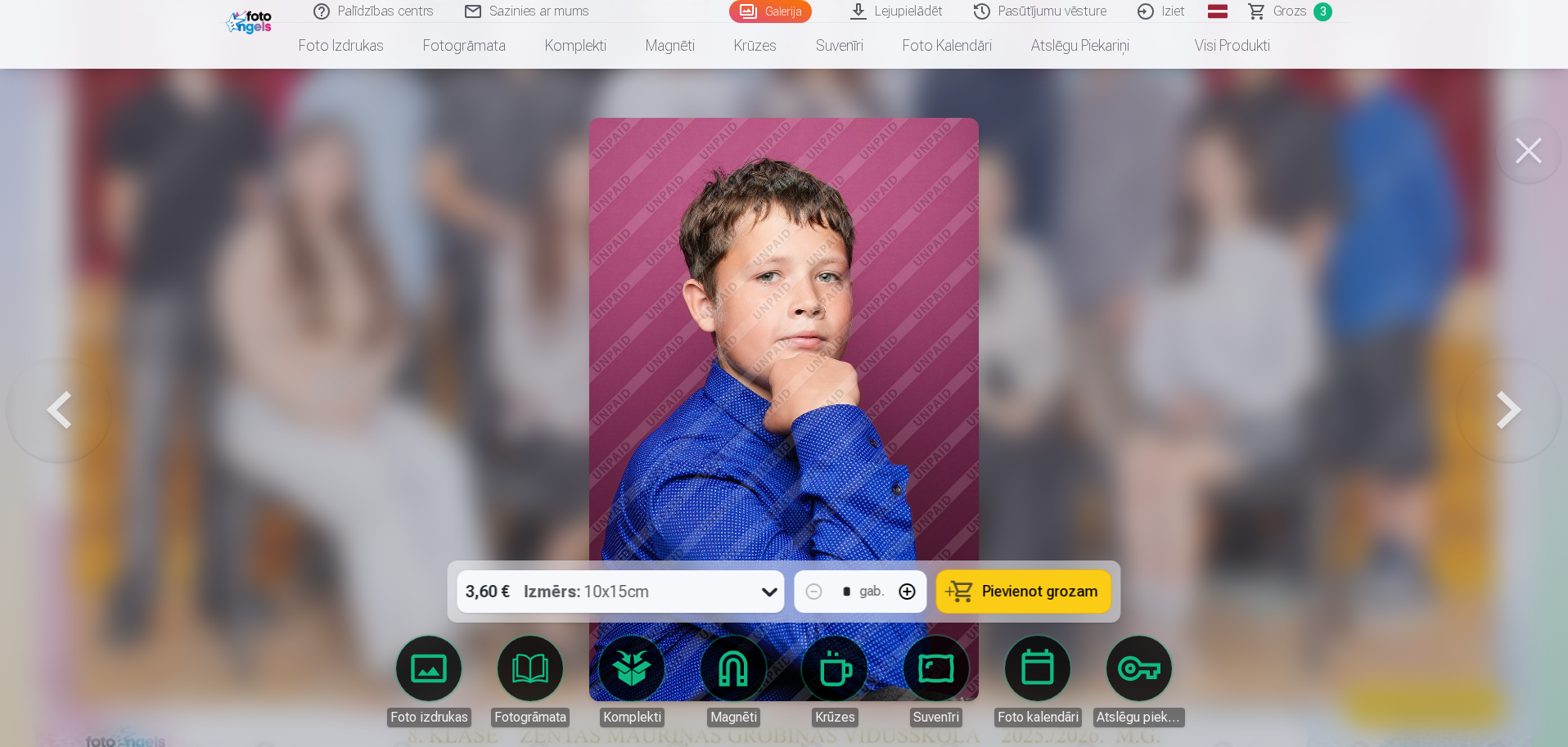
click at [1504, 426] on button at bounding box center [1509, 409] width 104 height 269
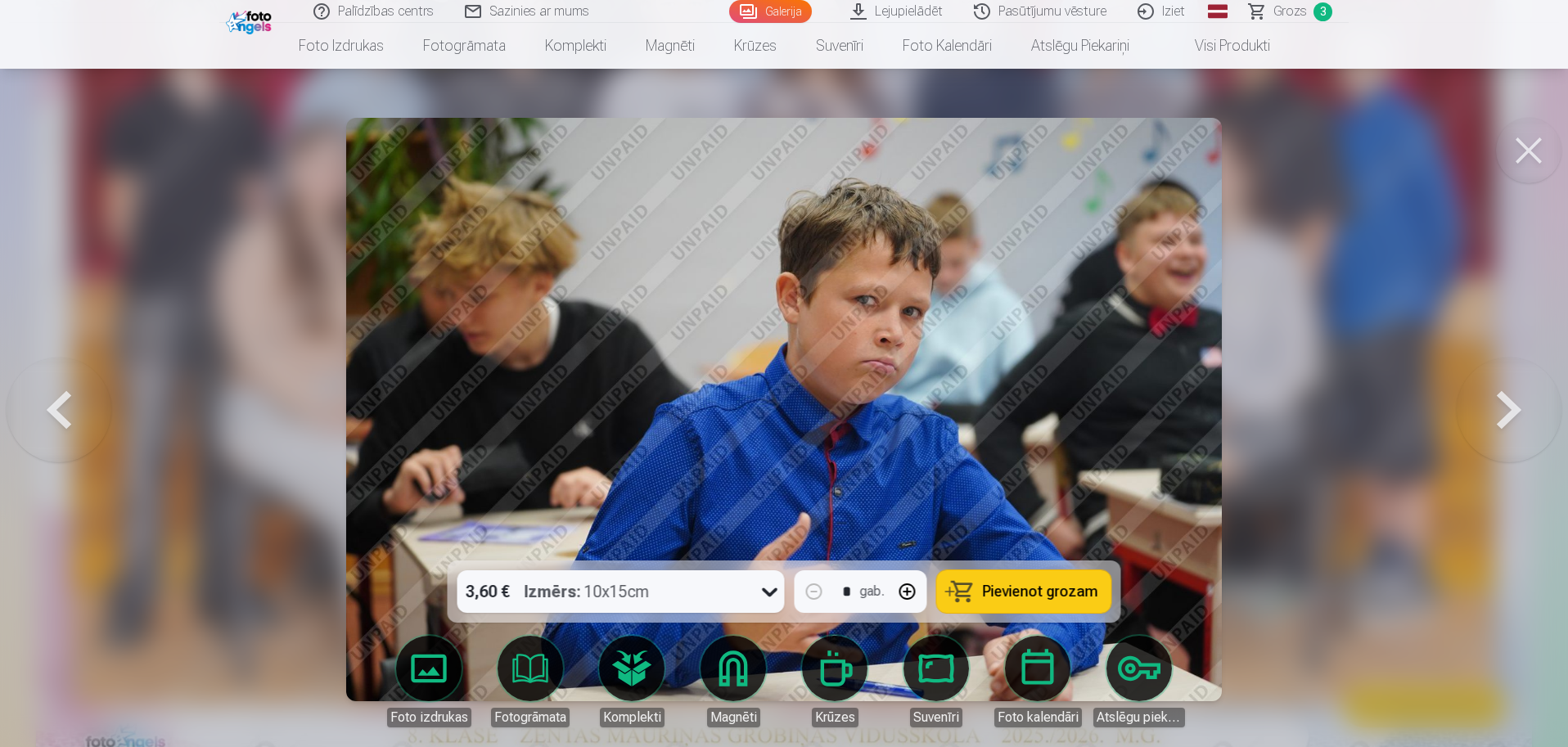
click at [1504, 426] on button at bounding box center [1509, 409] width 104 height 269
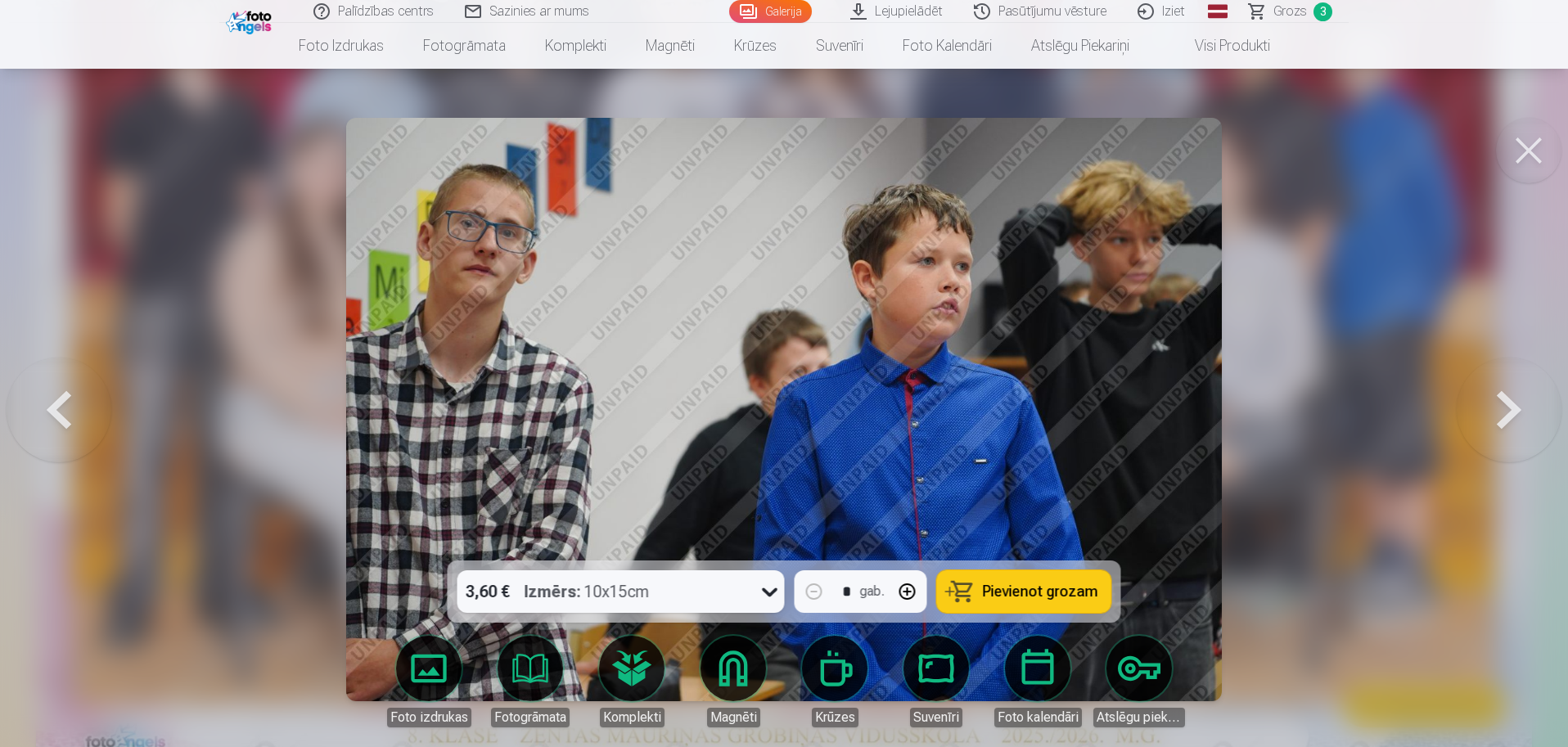
click at [1504, 424] on button at bounding box center [1509, 409] width 104 height 269
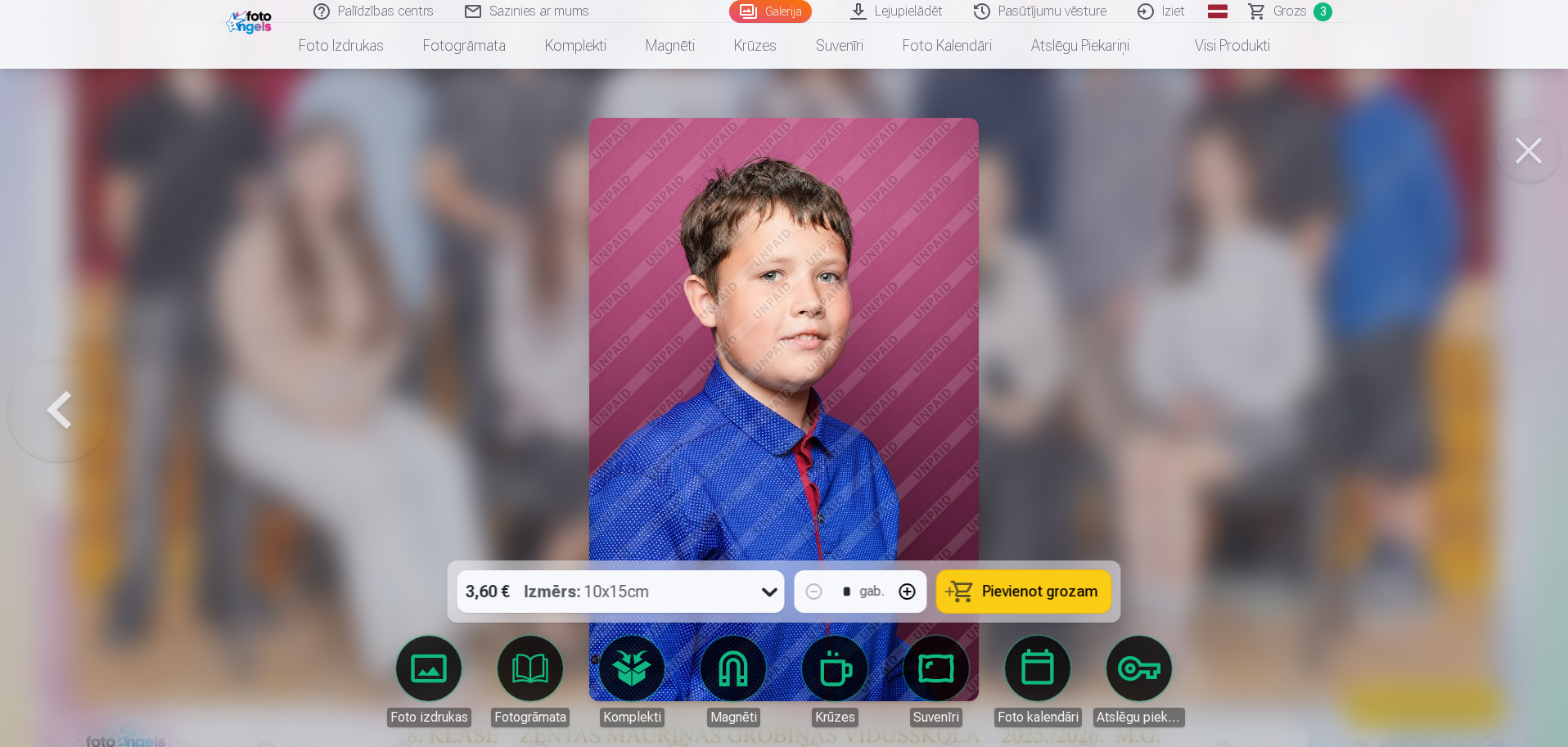
drag, startPoint x: 1029, startPoint y: 590, endPoint x: 1038, endPoint y: 587, distance: 9.5
click at [1030, 590] on span "Pievienot grozam" at bounding box center [1040, 591] width 115 height 15
click at [1417, 461] on div at bounding box center [784, 374] width 1568 height 747
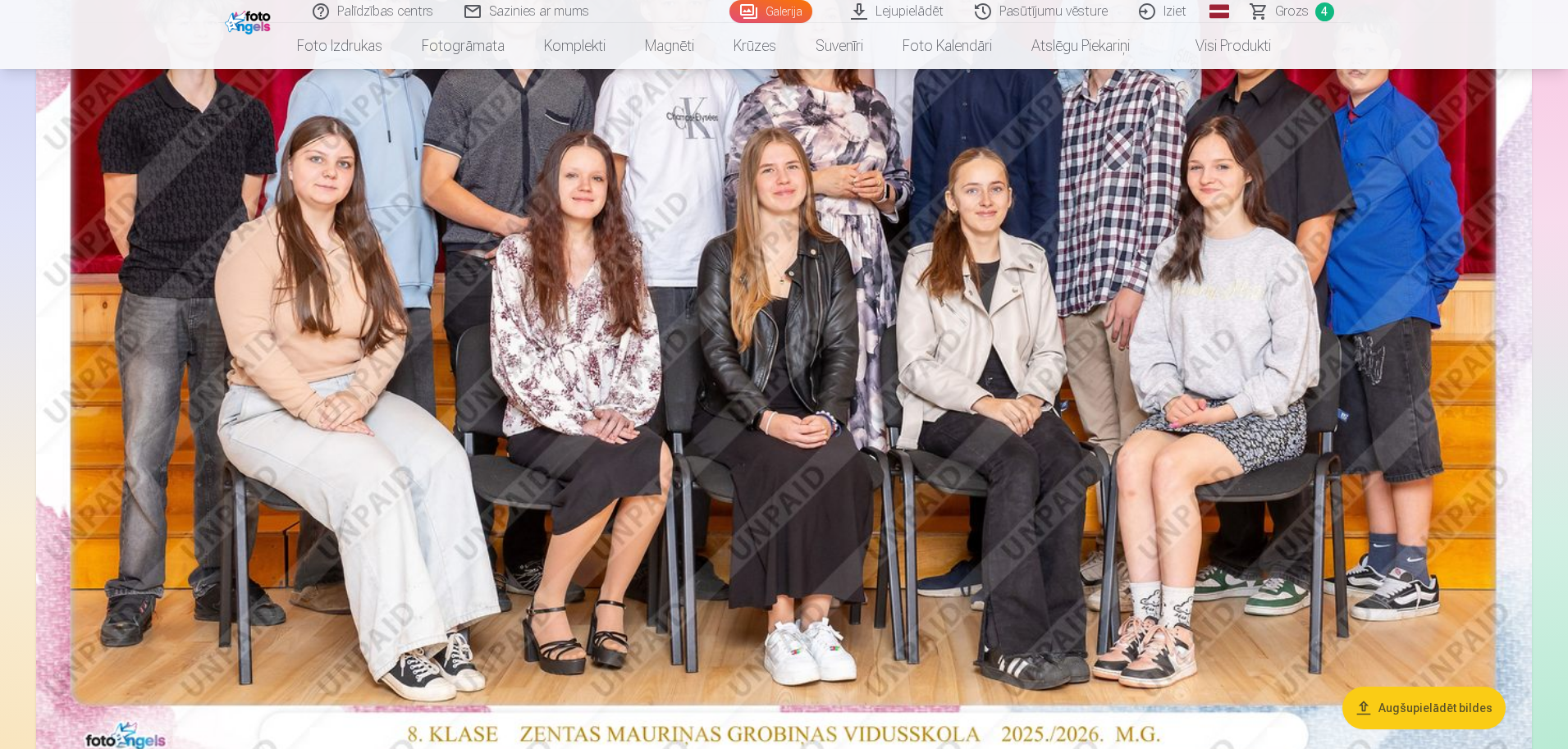
click at [1410, 437] on img at bounding box center [783, 269] width 1495 height 998
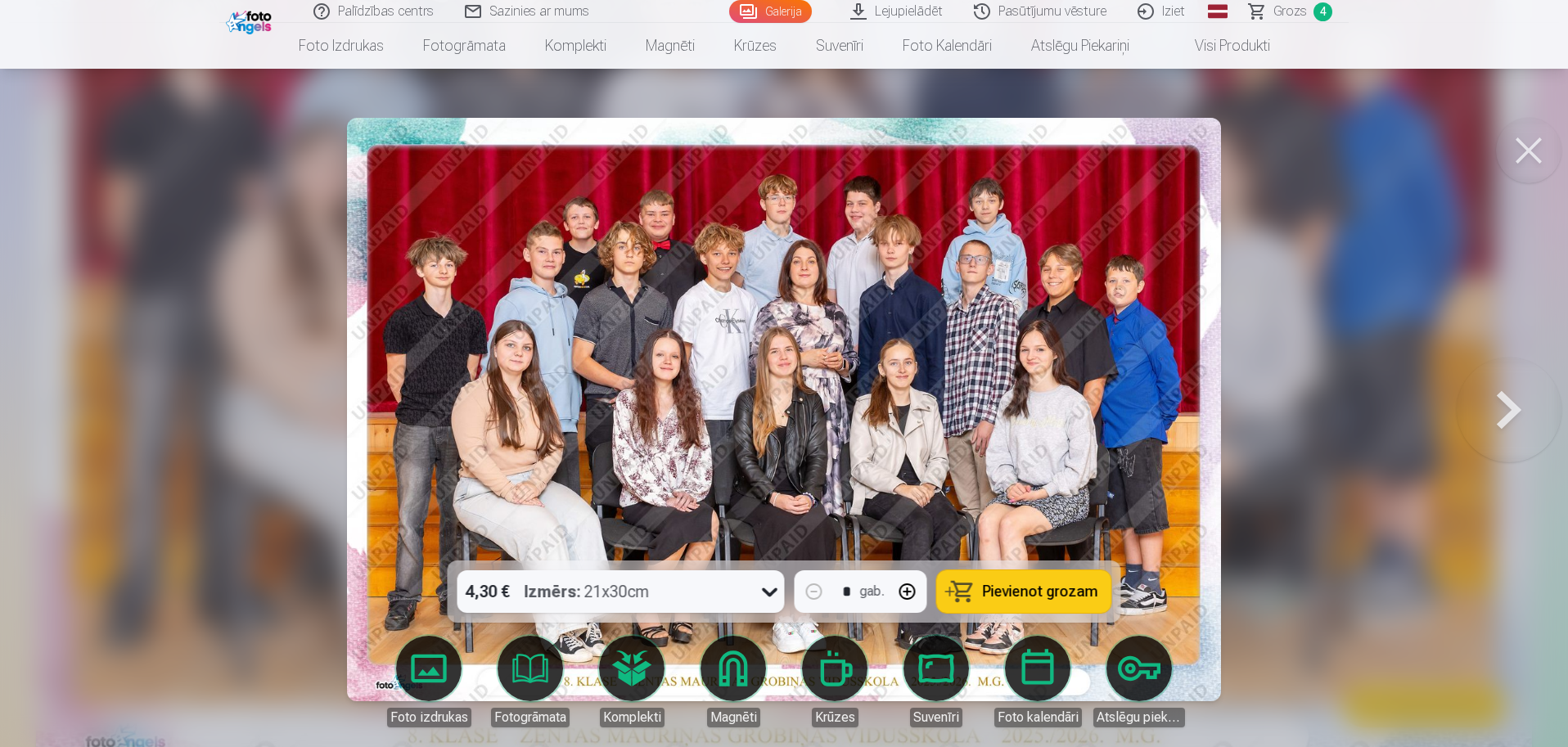
click at [1405, 436] on div at bounding box center [784, 374] width 1568 height 747
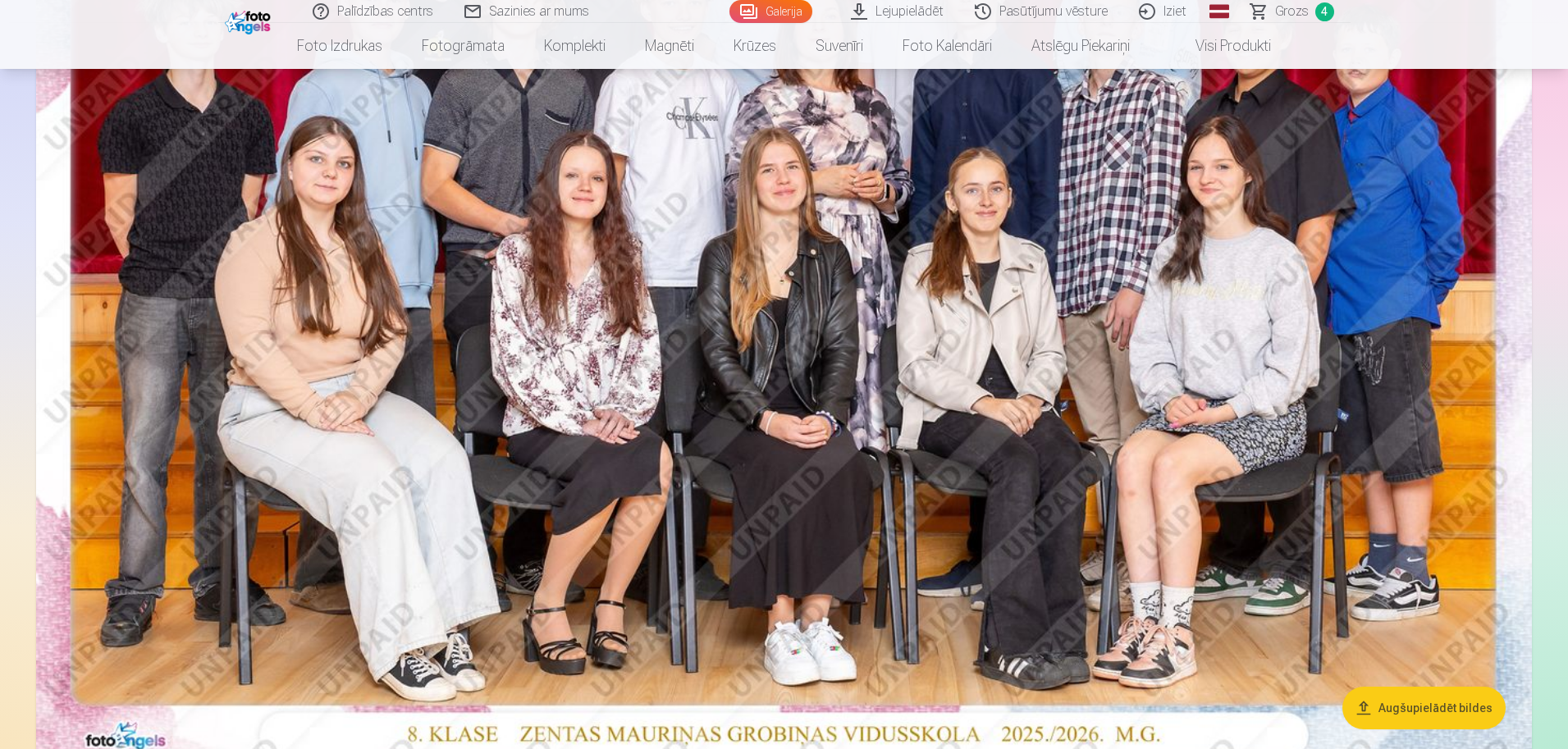
click at [1409, 437] on img at bounding box center [783, 269] width 1495 height 998
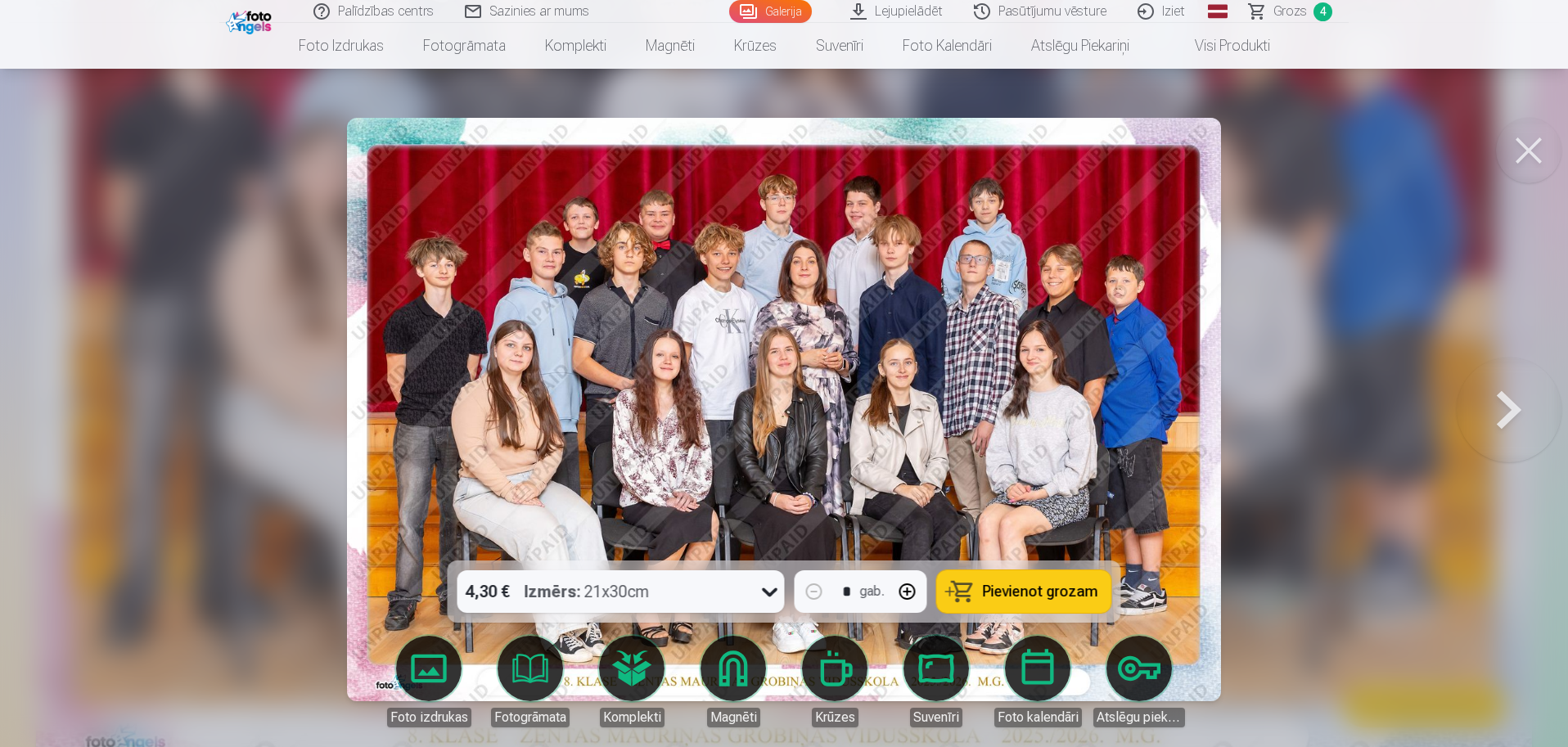
click at [1486, 416] on button at bounding box center [1509, 409] width 104 height 269
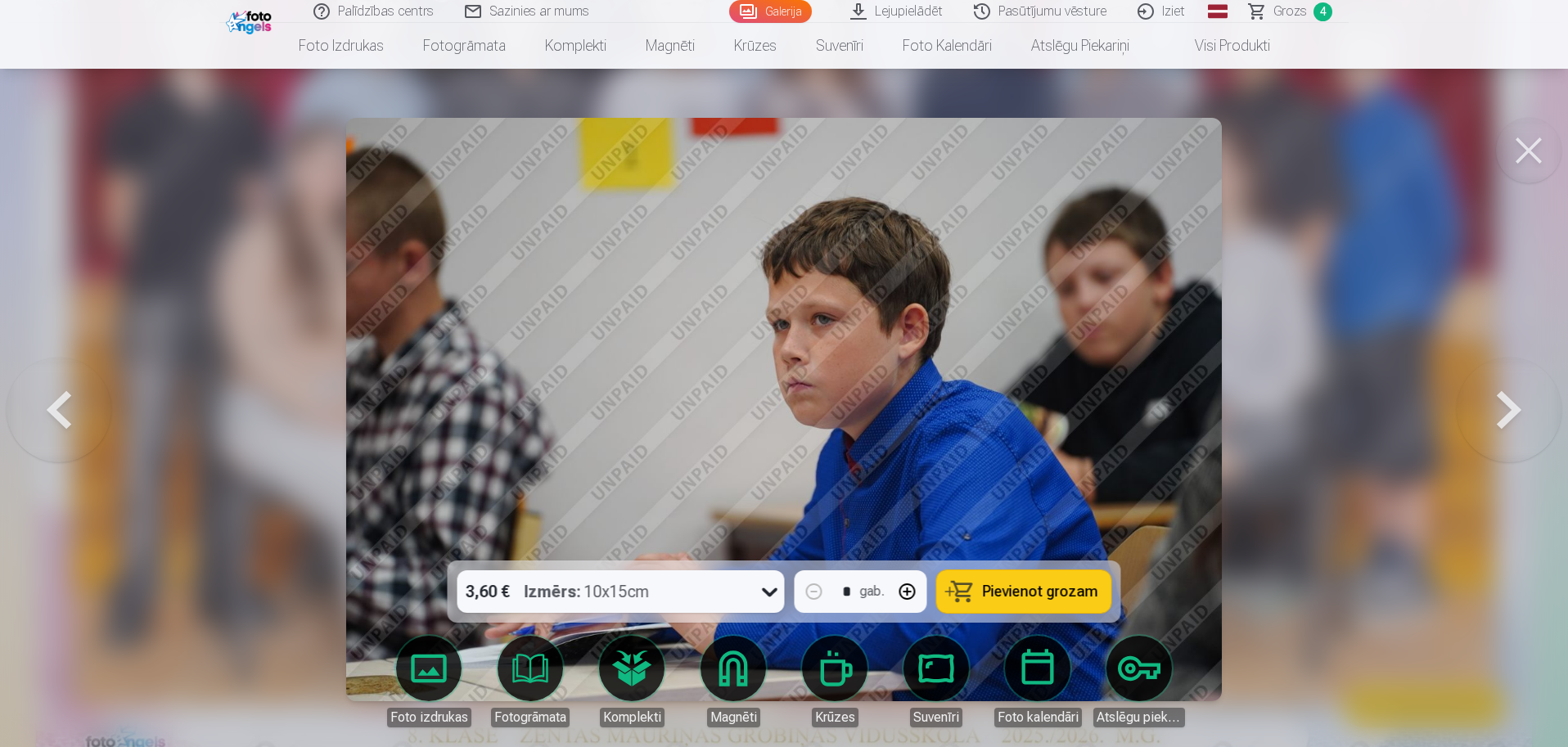
click at [1486, 414] on button at bounding box center [1509, 409] width 104 height 269
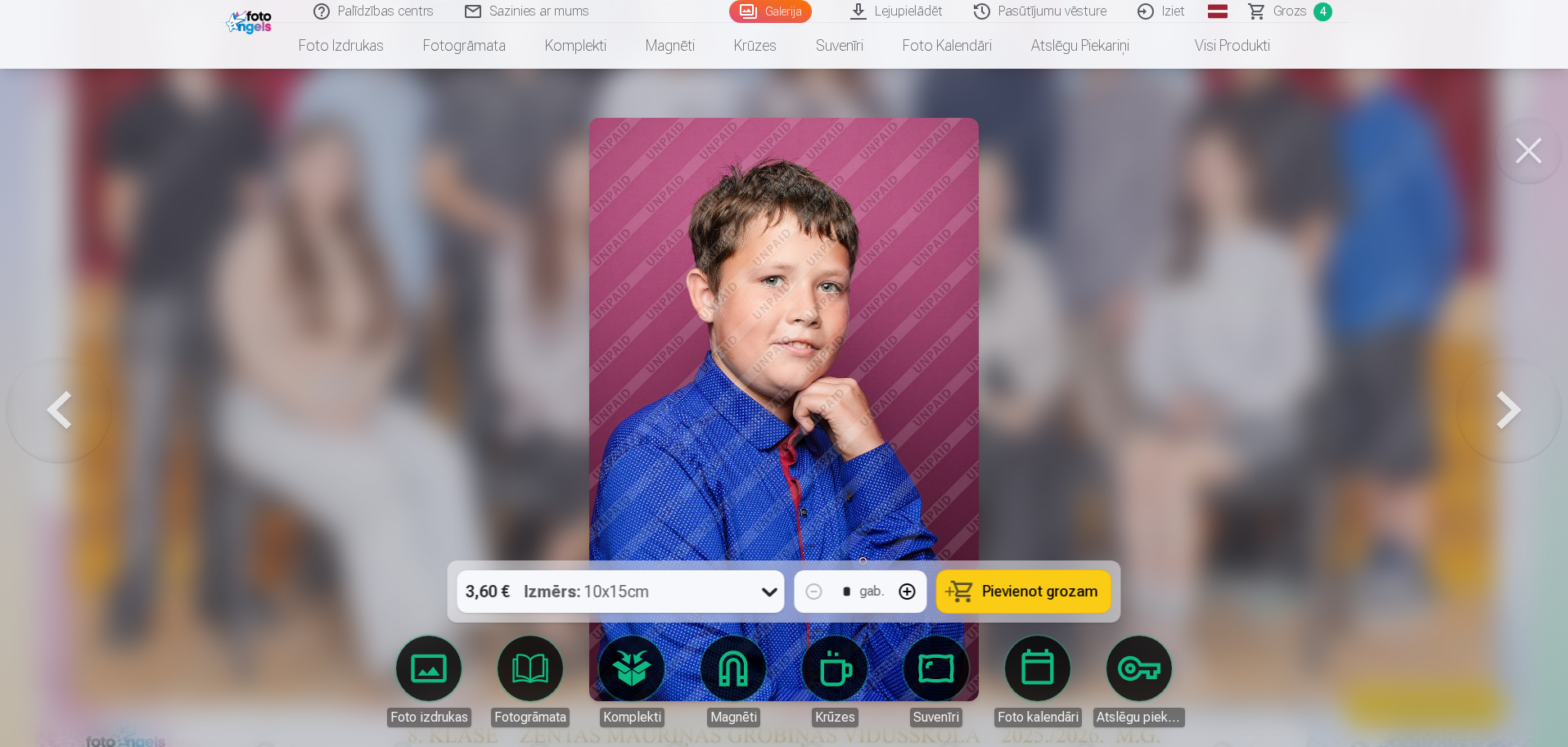
click at [1486, 414] on button at bounding box center [1509, 409] width 104 height 269
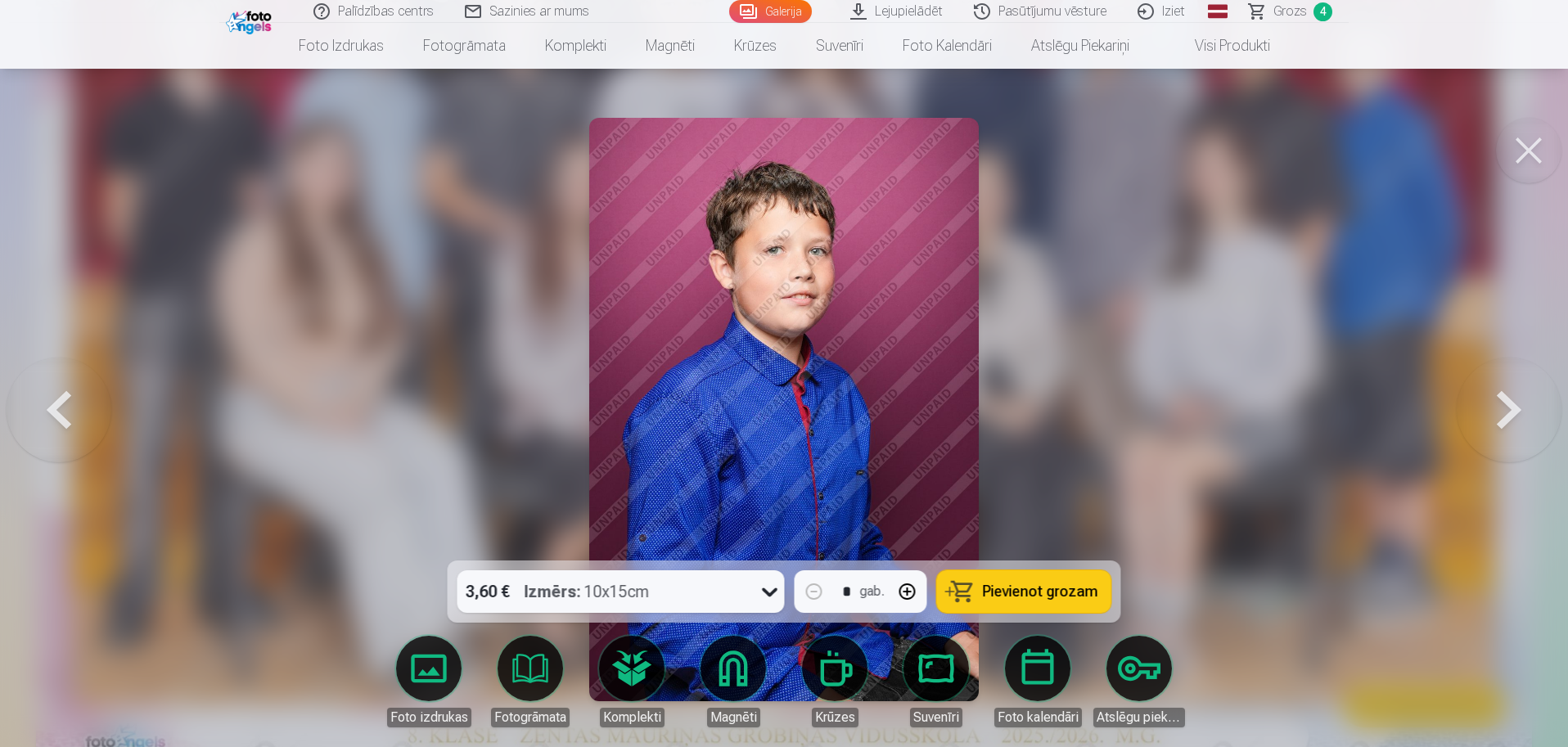
click at [1486, 414] on button at bounding box center [1509, 409] width 104 height 269
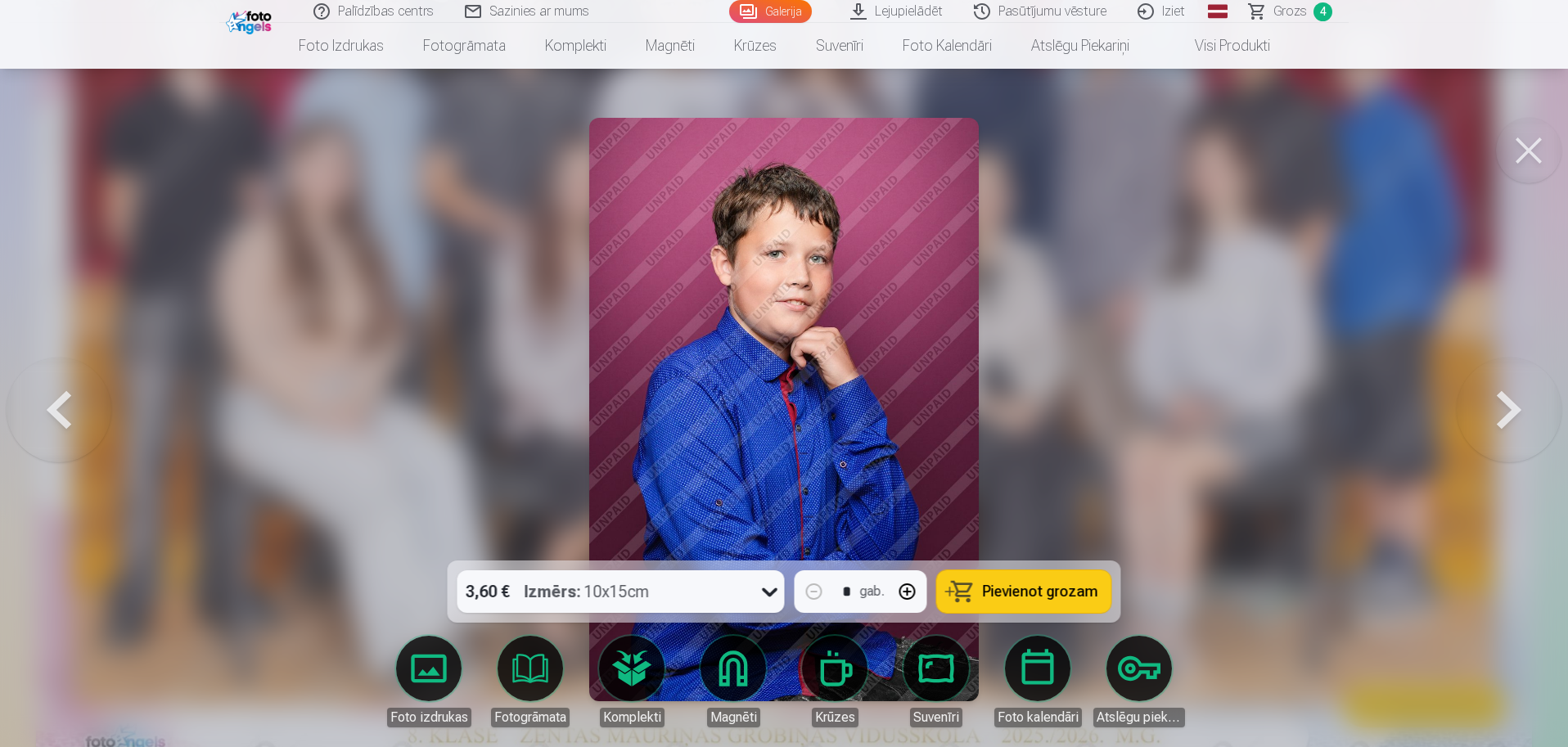
click at [1486, 414] on button at bounding box center [1509, 409] width 104 height 269
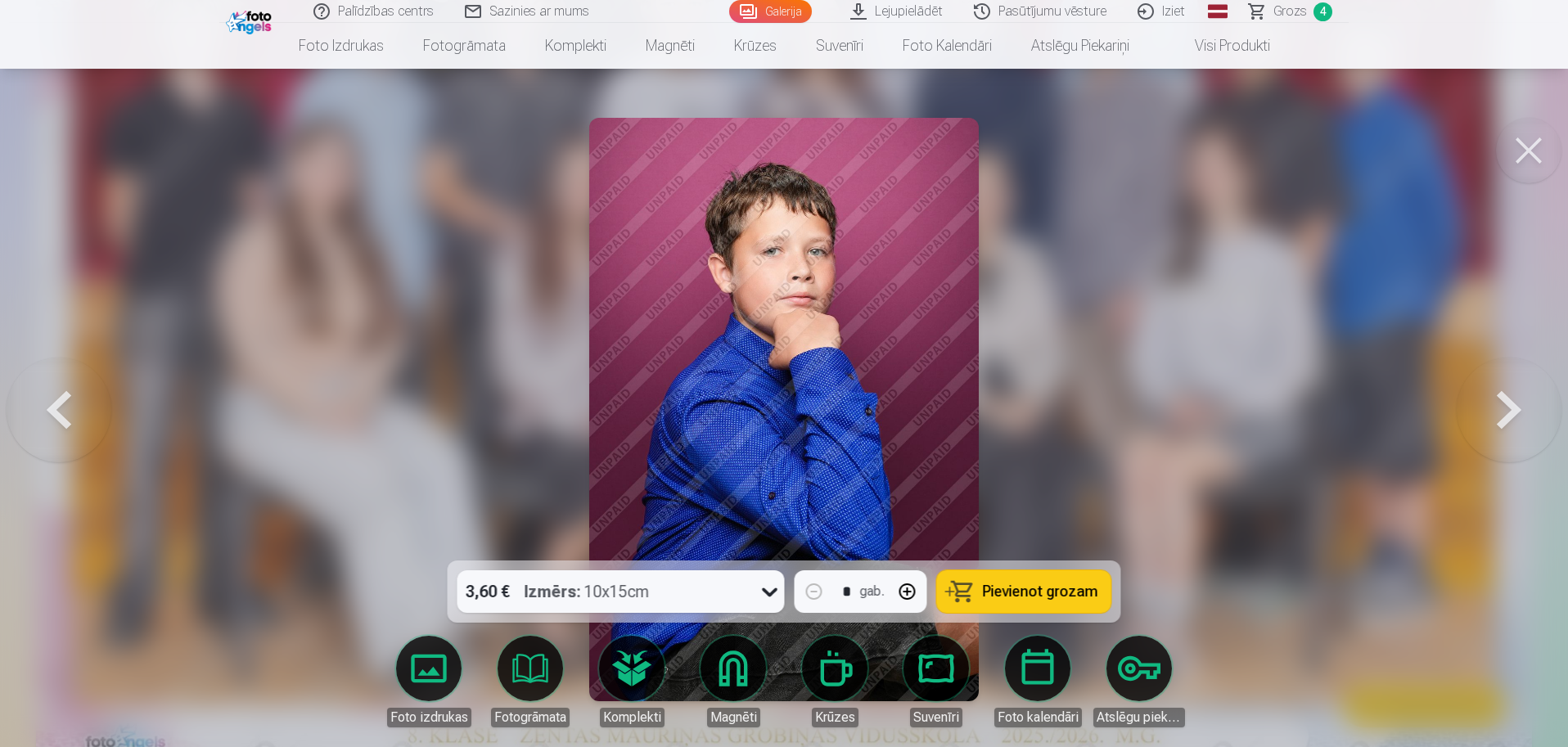
click at [995, 586] on span "Pievienot grozam" at bounding box center [1040, 591] width 115 height 15
click at [1298, 9] on span "Grozs" at bounding box center [1290, 11] width 34 height 19
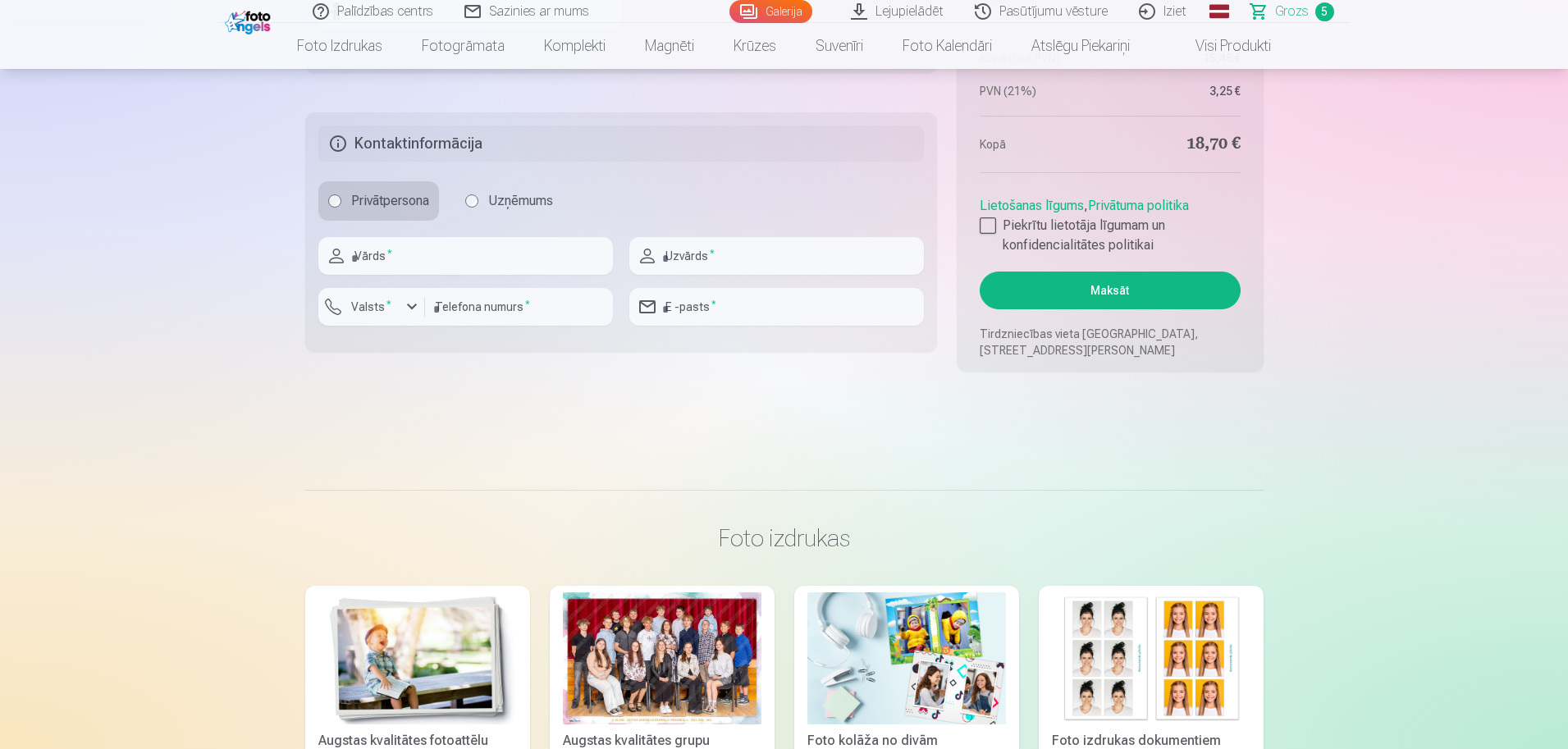
scroll to position [1419, 0]
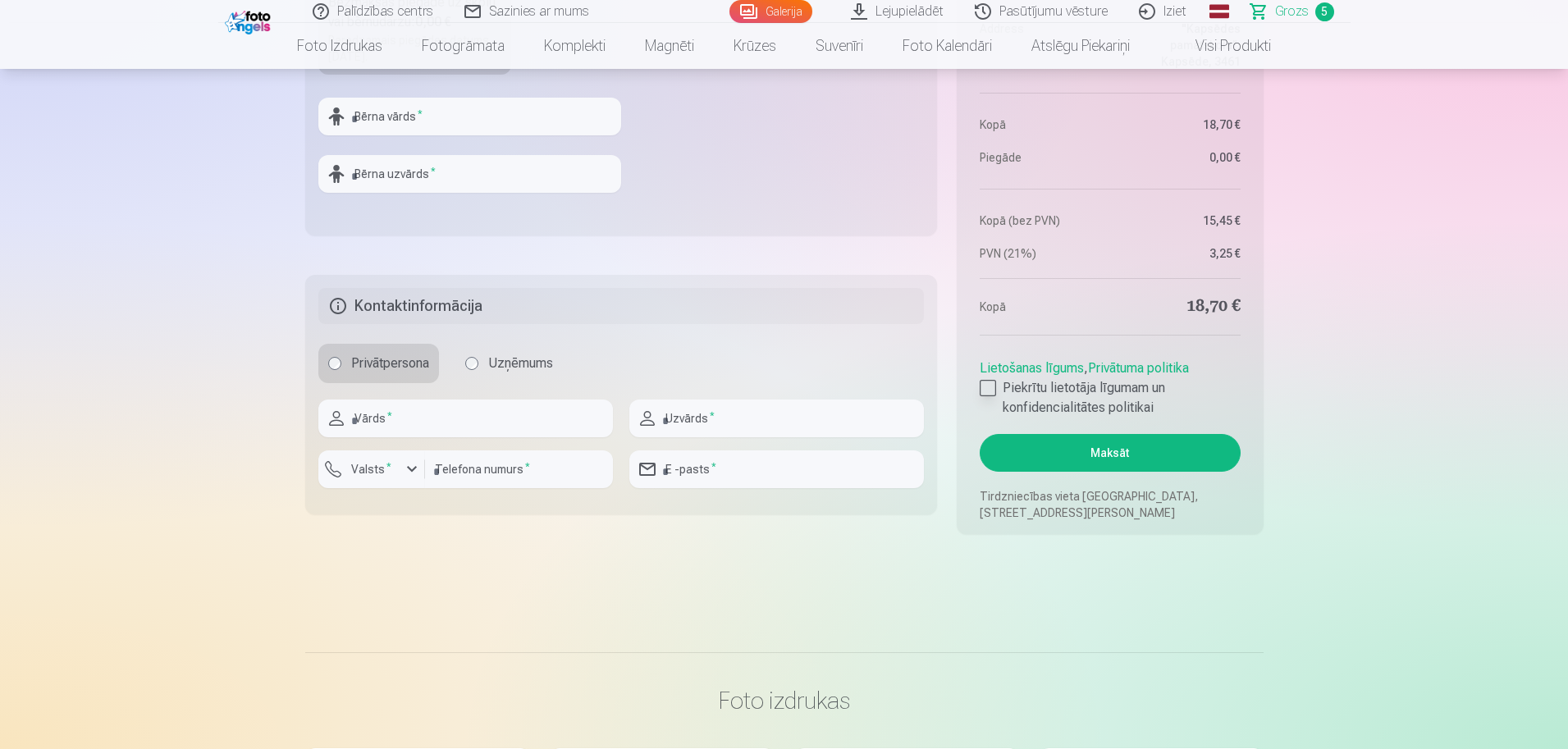
click at [988, 386] on div at bounding box center [988, 388] width 17 height 17
click at [518, 420] on input "text" at bounding box center [465, 418] width 295 height 38
type input "*****"
drag, startPoint x: 735, startPoint y: 416, endPoint x: 722, endPoint y: 417, distance: 13.0
click at [735, 416] on input "text" at bounding box center [777, 418] width 295 height 38
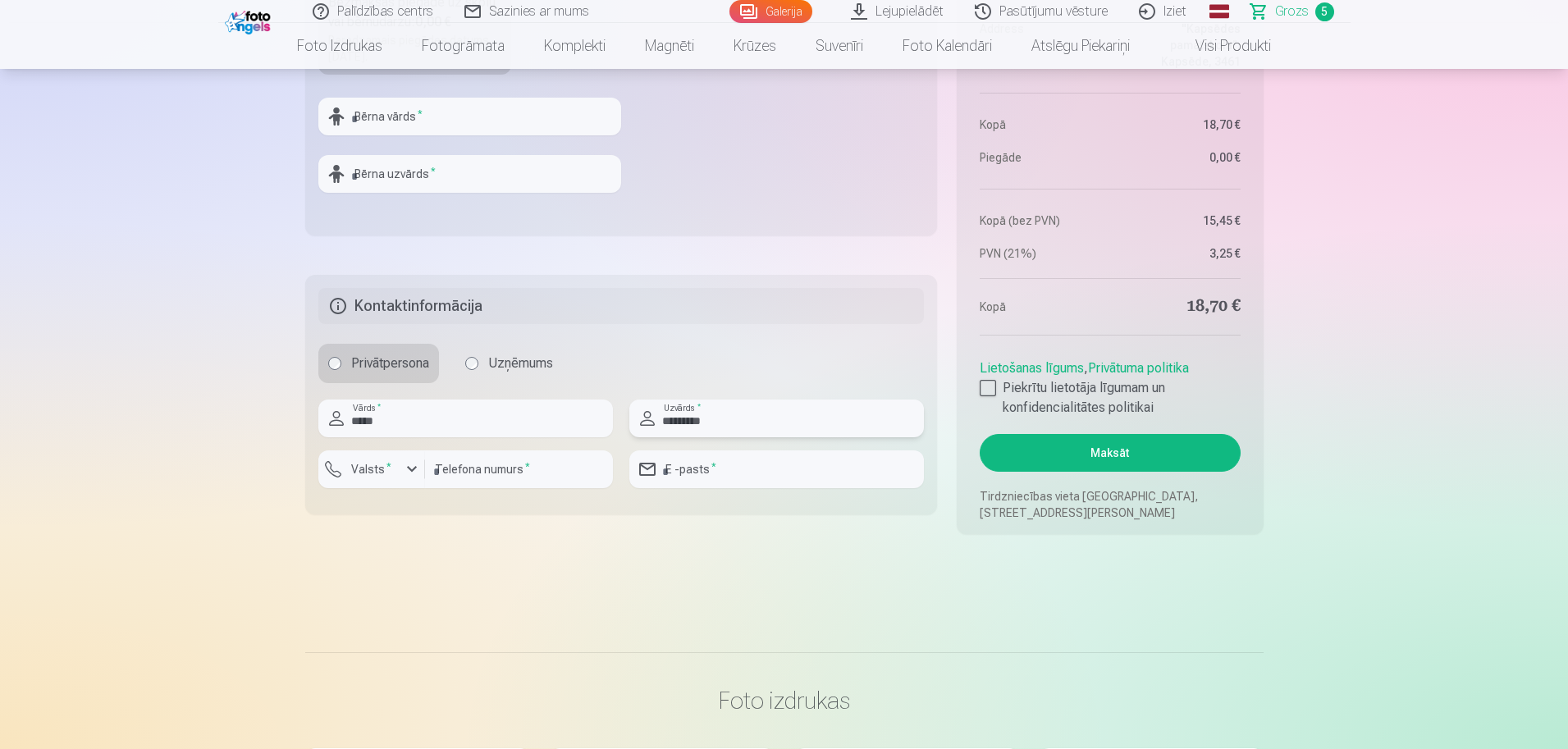
type input "*********"
click at [560, 471] on input "number" at bounding box center [519, 469] width 188 height 38
type input "********"
click at [409, 464] on div "button" at bounding box center [411, 469] width 19 height 19
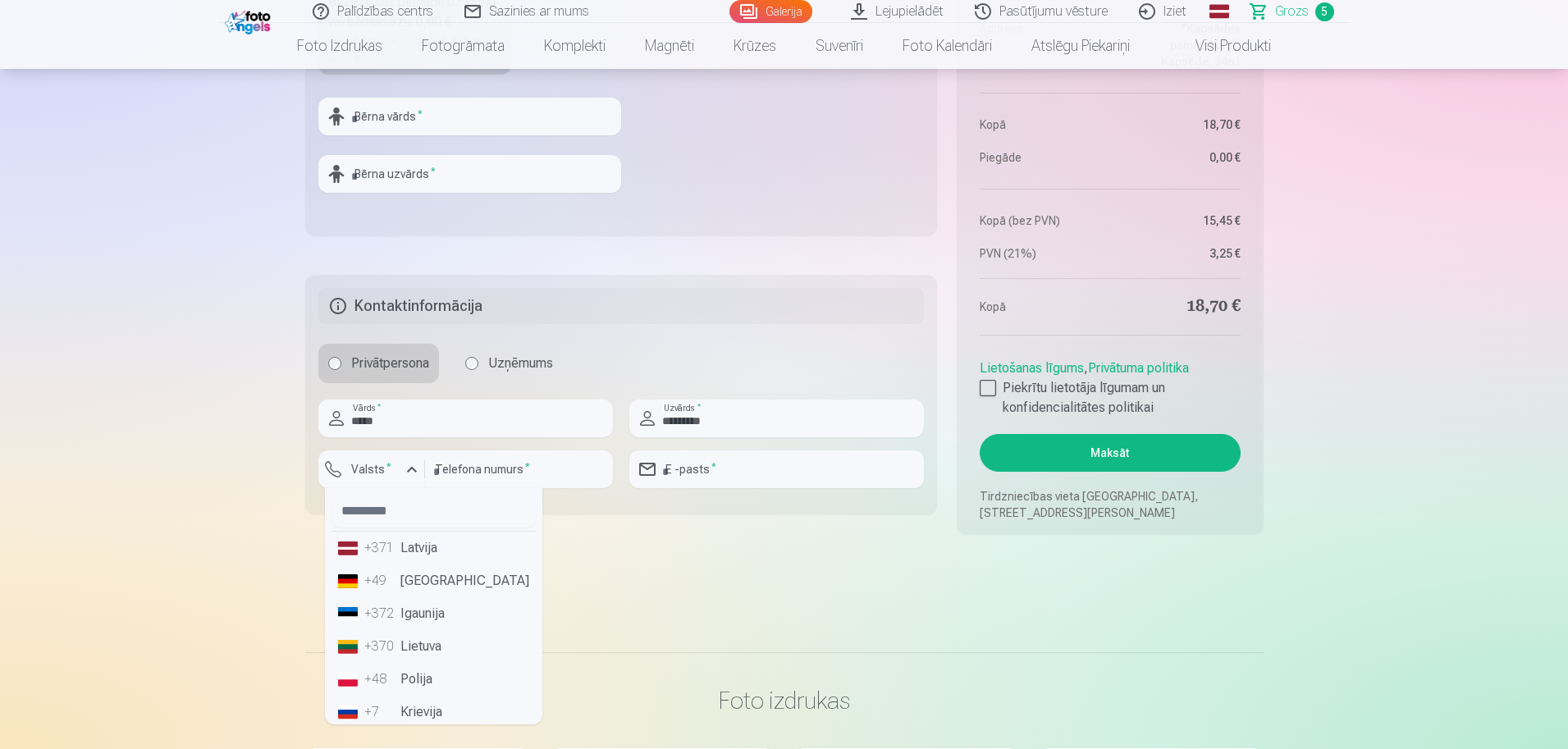
click at [393, 548] on div "+371" at bounding box center [381, 547] width 33 height 19
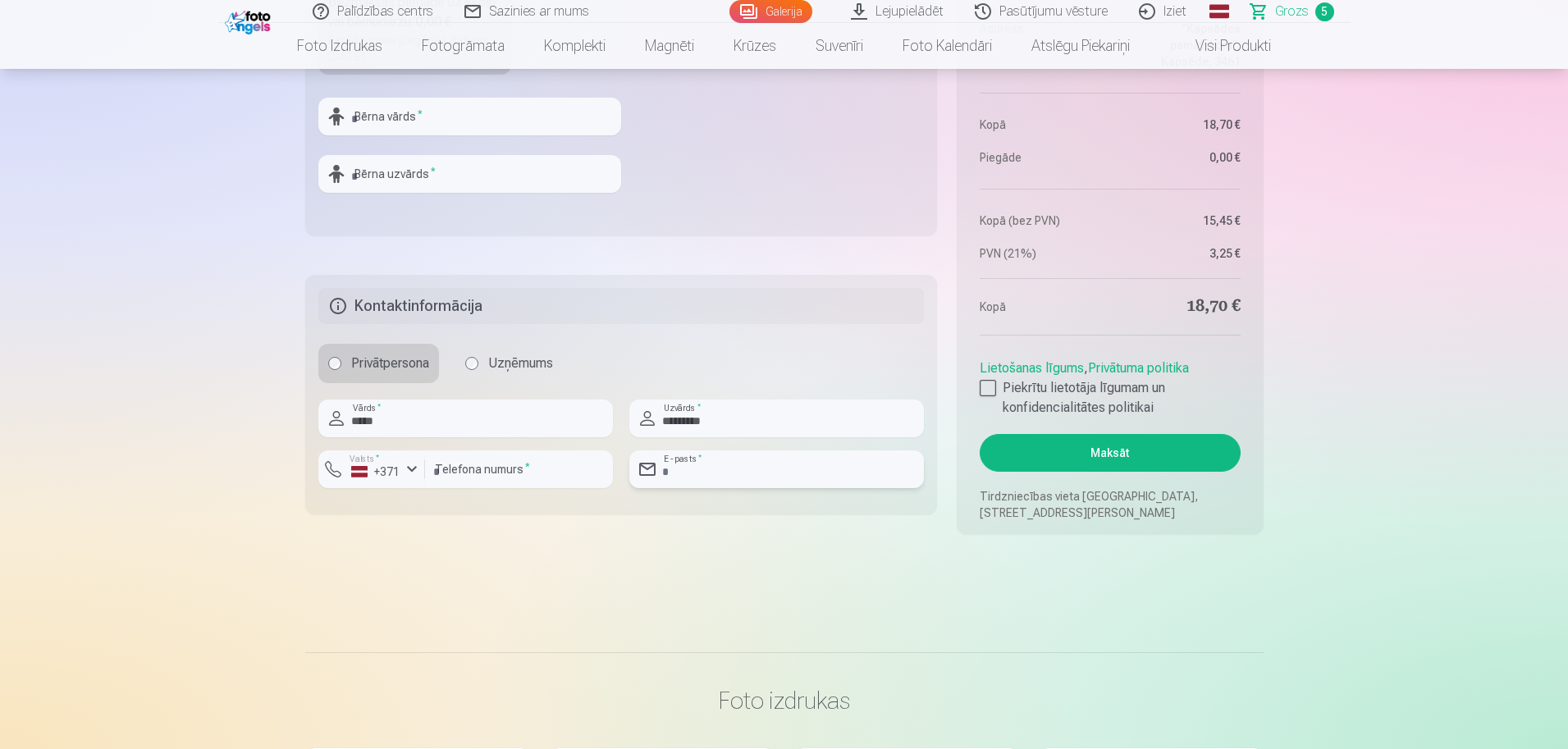
click at [714, 479] on input "email" at bounding box center [777, 469] width 295 height 38
type input "**********"
click at [537, 467] on input "********" at bounding box center [519, 469] width 188 height 38
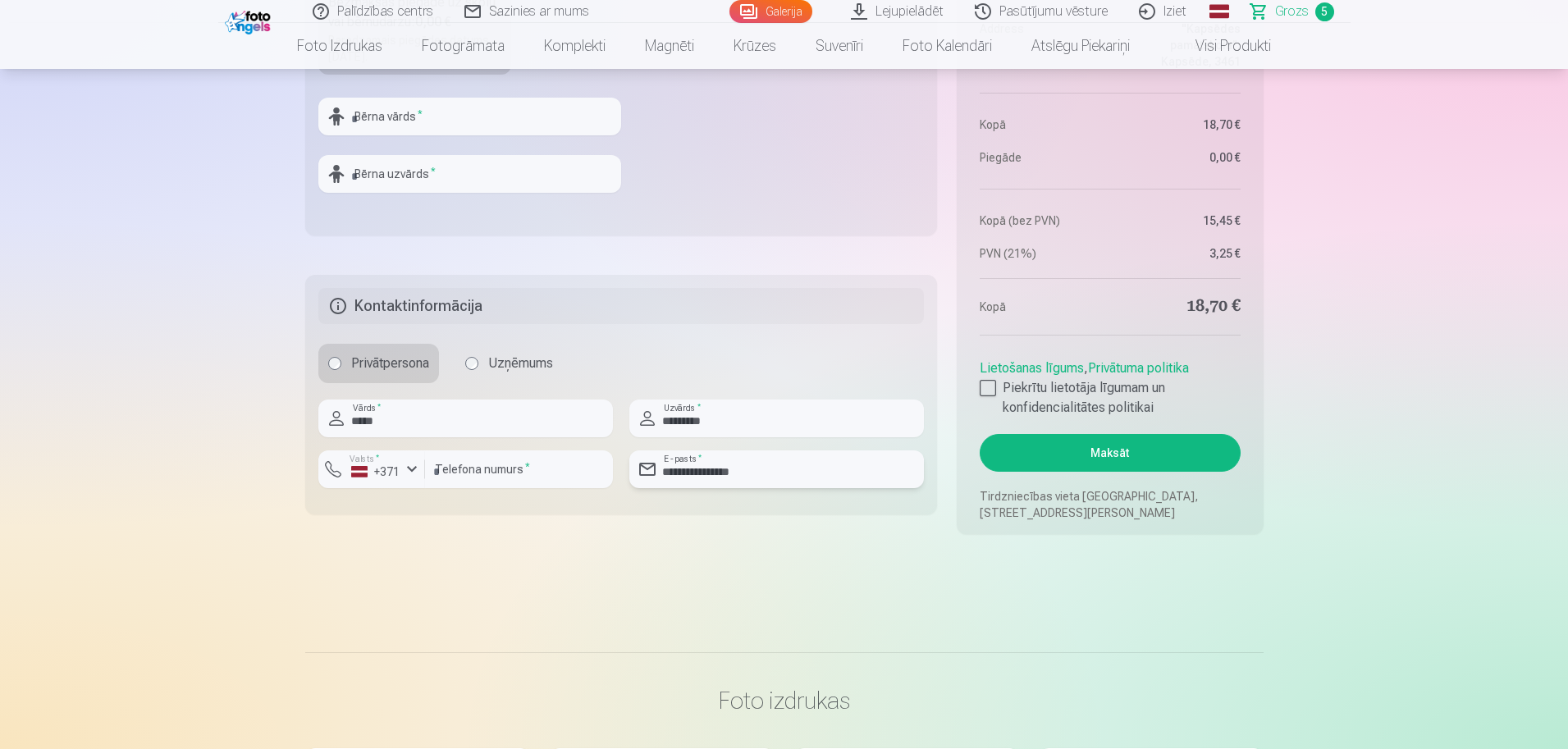
click at [756, 474] on input "**********" at bounding box center [777, 469] width 295 height 38
click at [498, 471] on input "********" at bounding box center [519, 469] width 188 height 38
click at [429, 464] on input "********" at bounding box center [519, 469] width 188 height 38
click at [500, 468] on input "********" at bounding box center [519, 469] width 188 height 38
click at [1037, 460] on button "Maksāt" at bounding box center [1109, 453] width 260 height 38
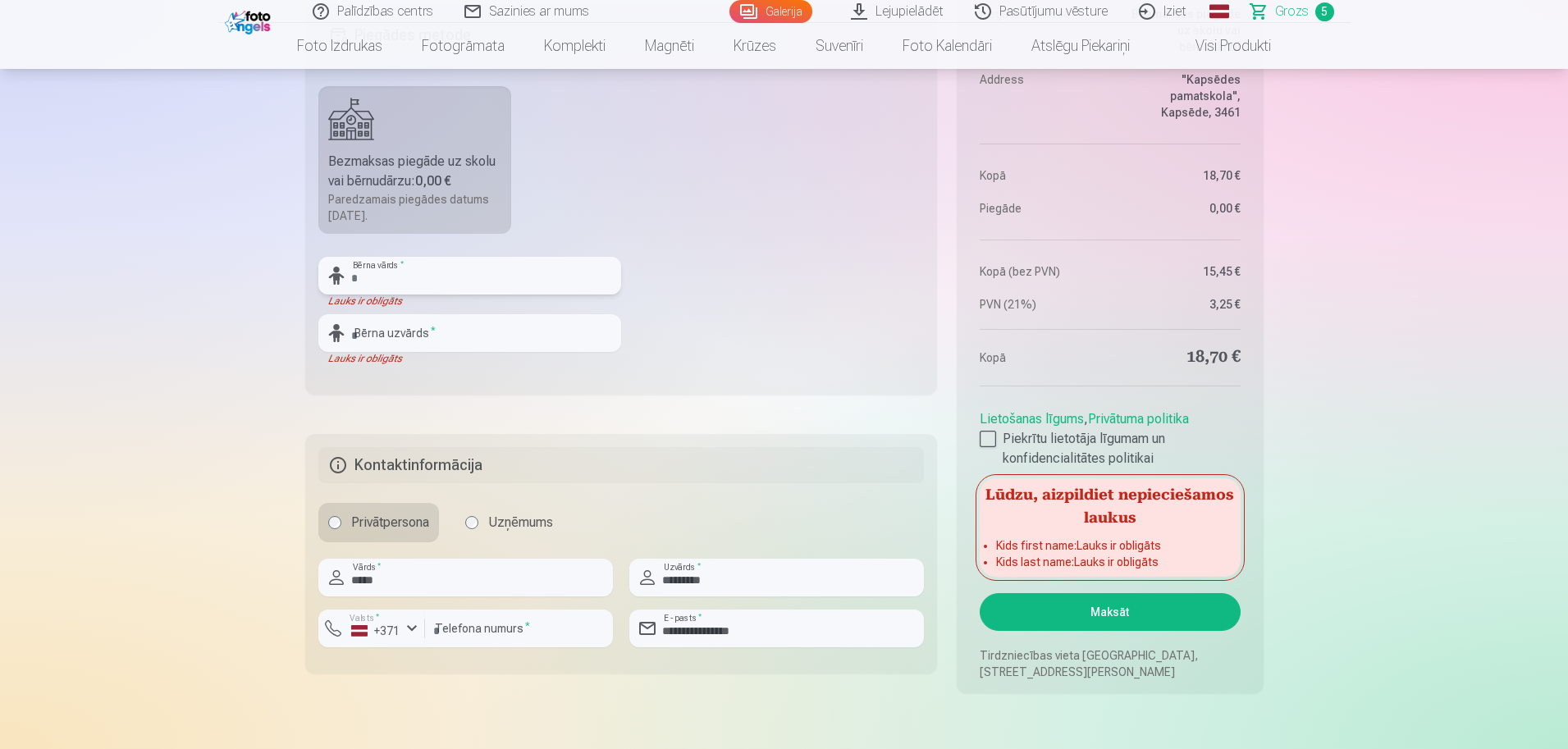
scroll to position [1256, 0]
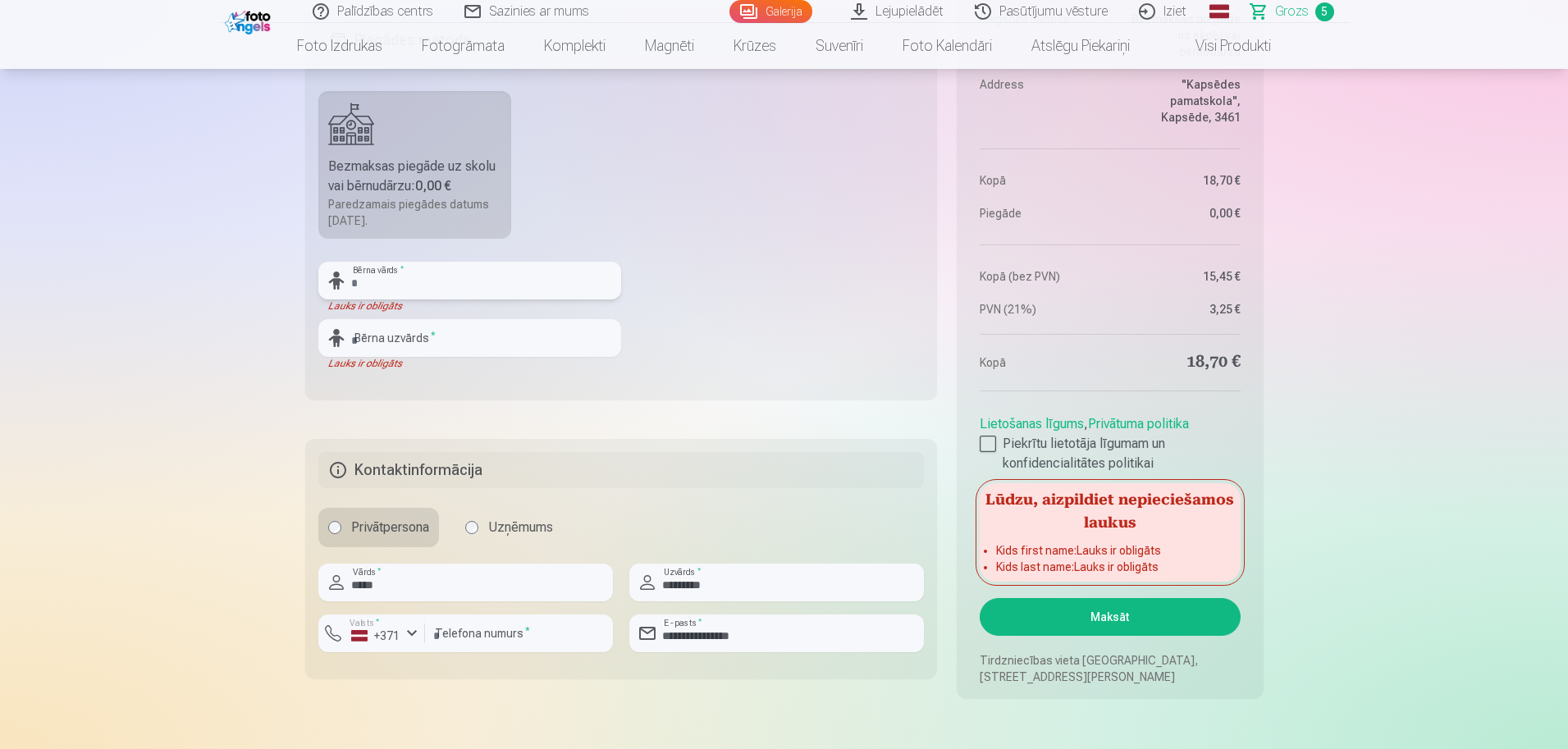
click at [430, 277] on input "text" at bounding box center [470, 280] width 303 height 38
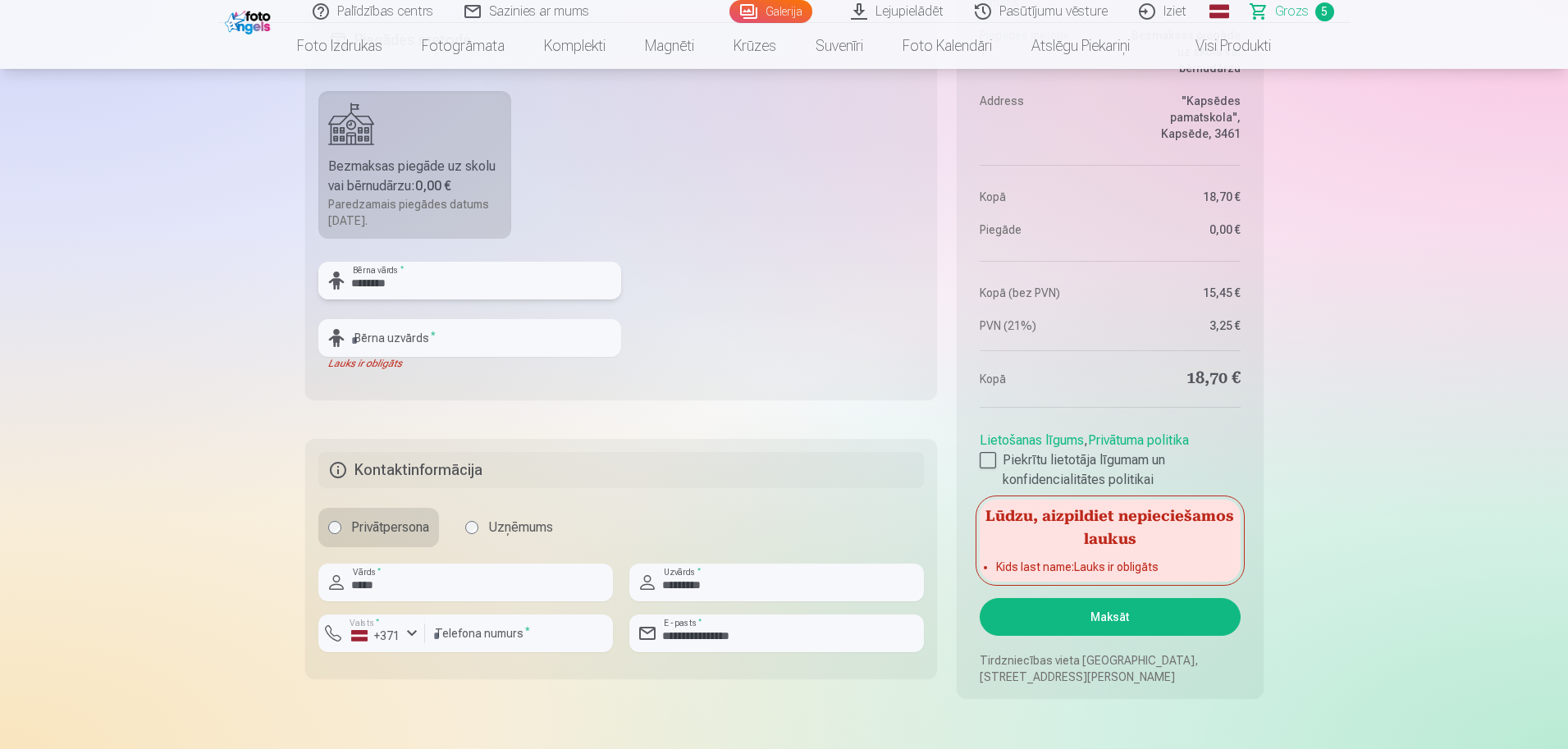
type input "********"
click at [429, 340] on input "text" at bounding box center [470, 338] width 303 height 38
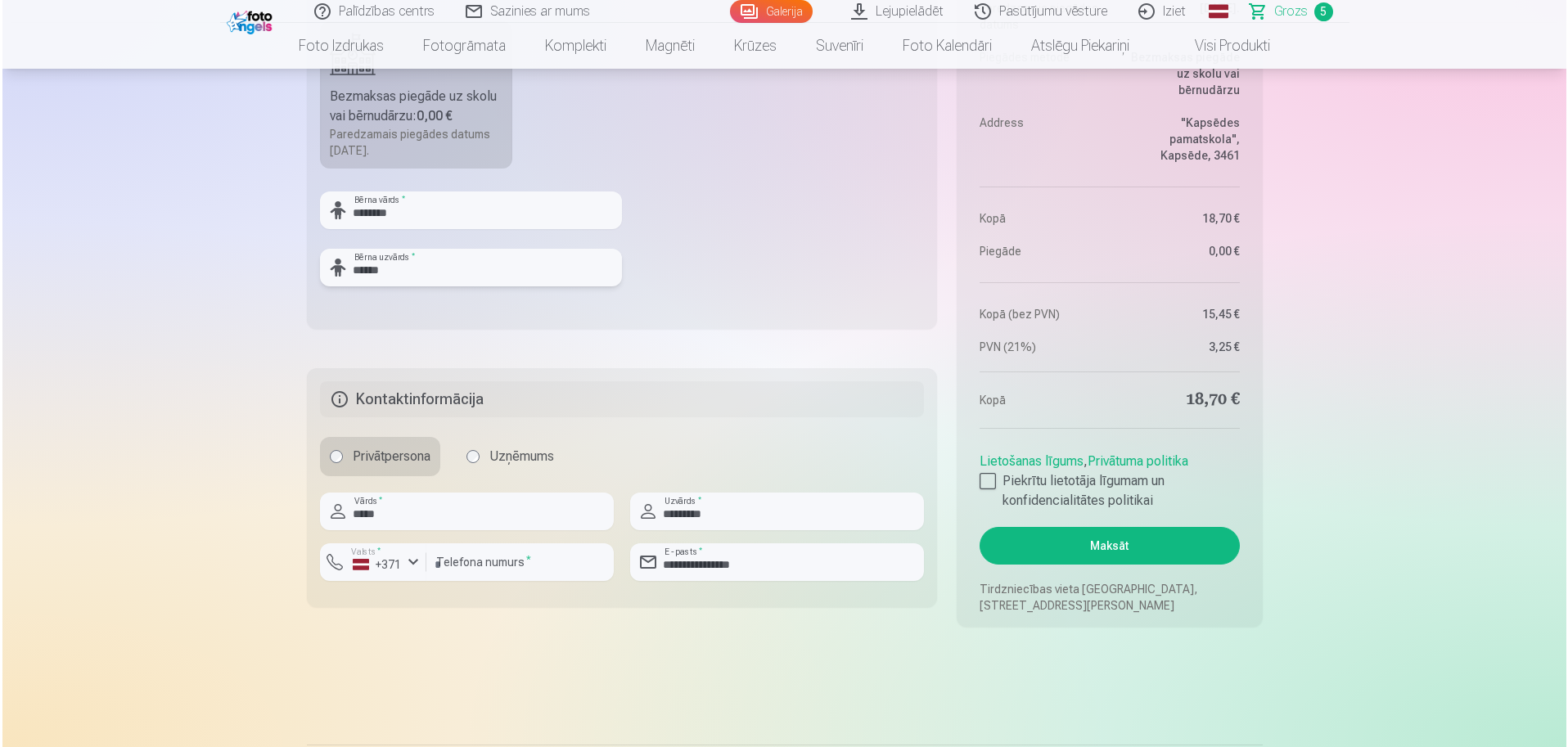
scroll to position [1415, 0]
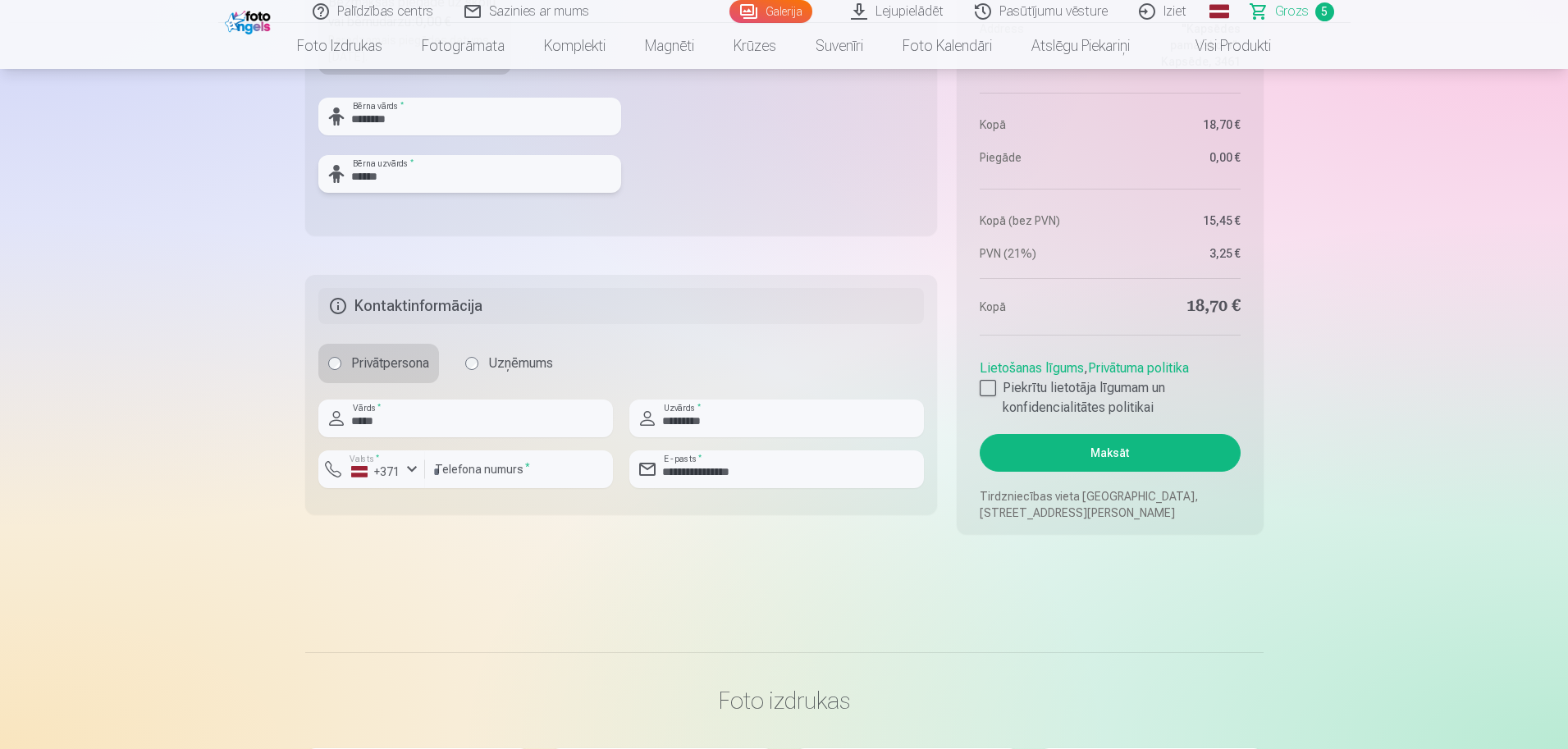
type input "******"
click at [1075, 458] on button "Maksāt" at bounding box center [1109, 453] width 260 height 38
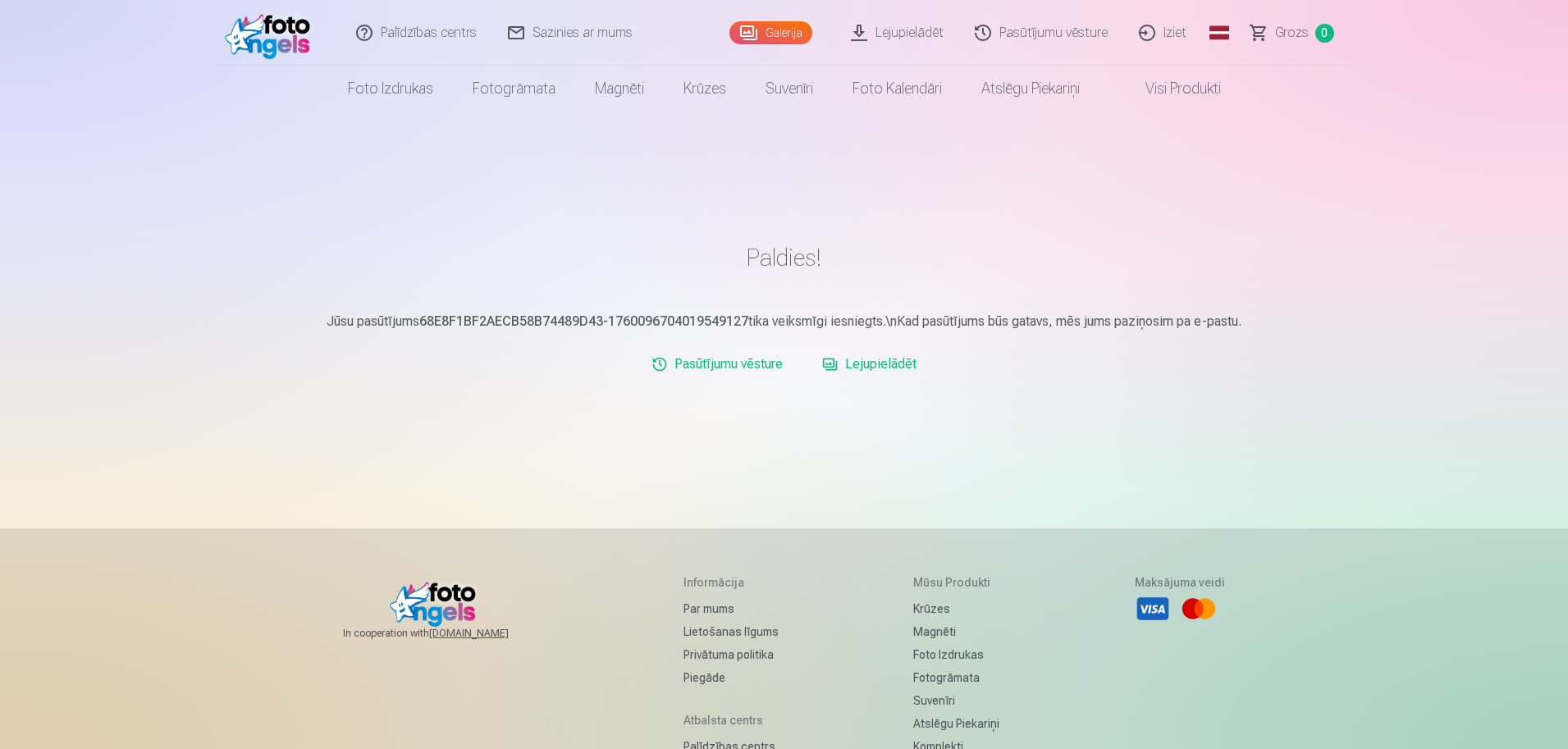
click at [1178, 32] on link "Iziet" at bounding box center [1164, 33] width 79 height 66
